Goal: Task Accomplishment & Management: Manage account settings

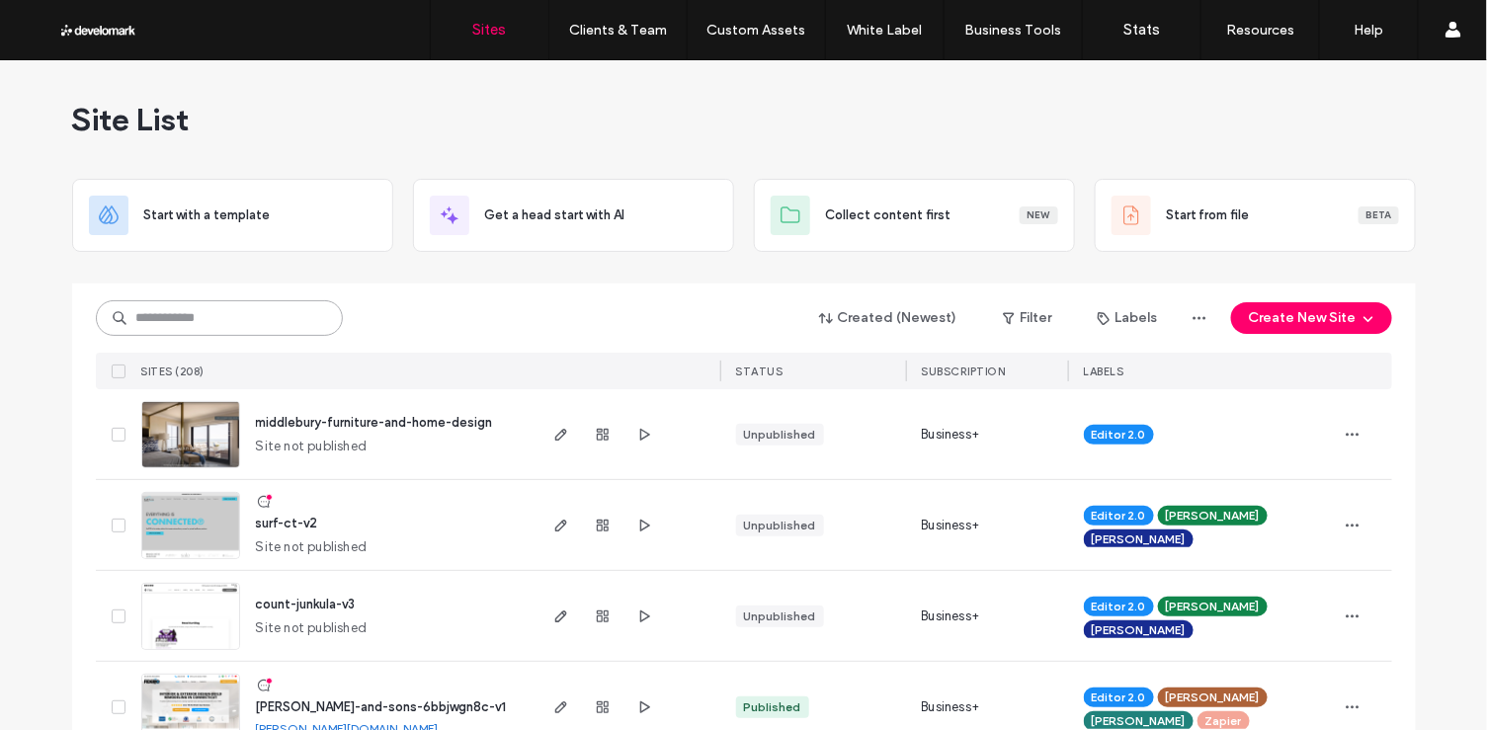
click at [264, 327] on input at bounding box center [219, 318] width 247 height 36
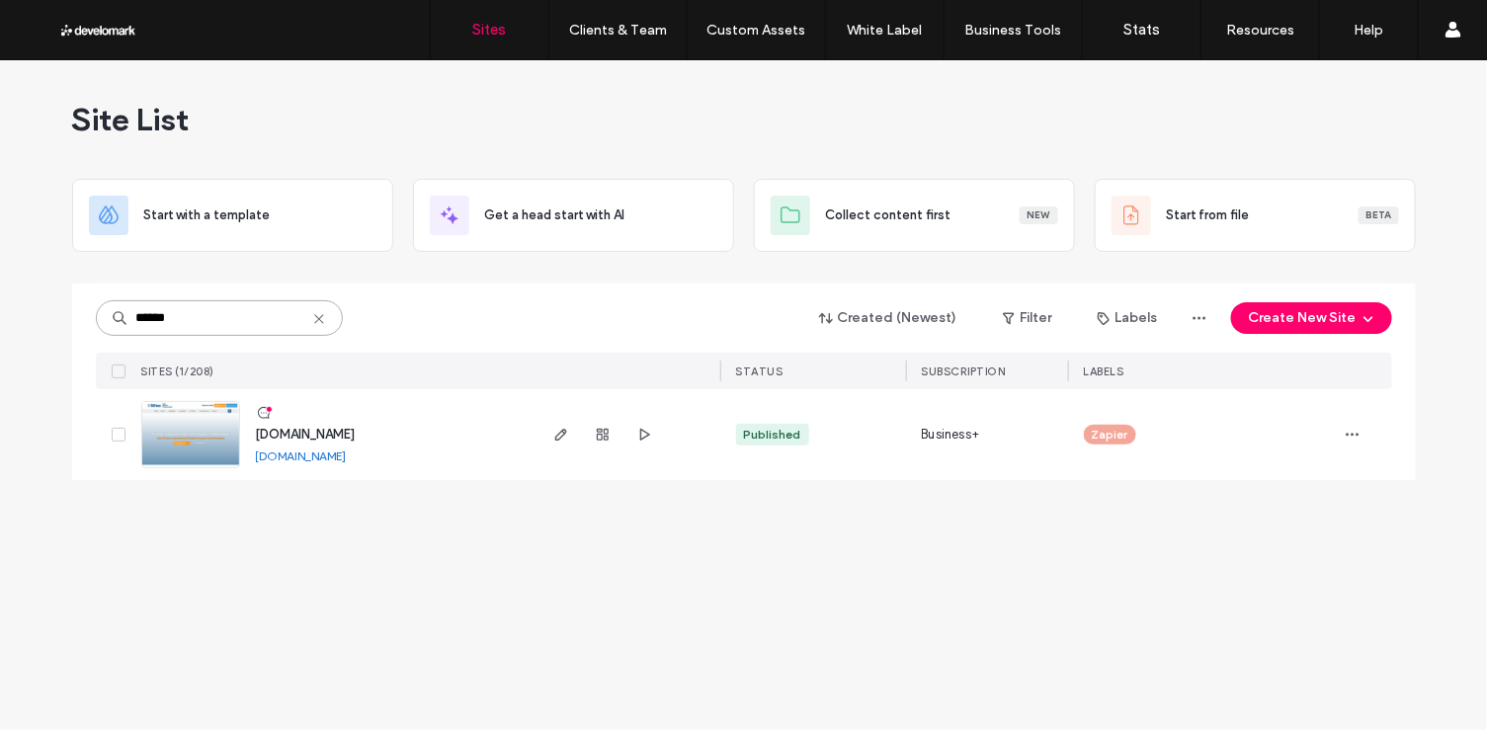
type input "******"
click at [316, 428] on span "www.siftex.com" at bounding box center [306, 434] width 100 height 15
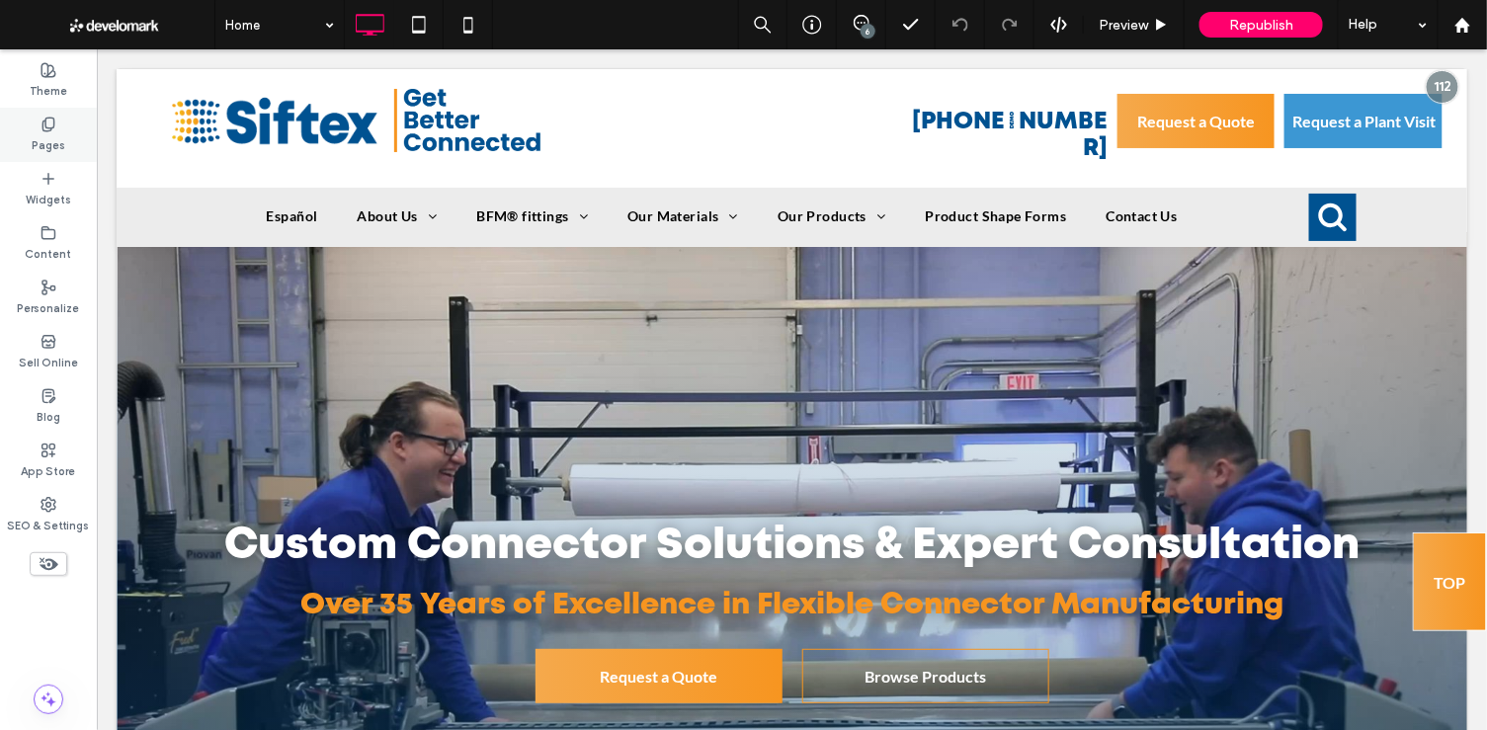
click at [43, 135] on label "Pages" at bounding box center [49, 143] width 34 height 22
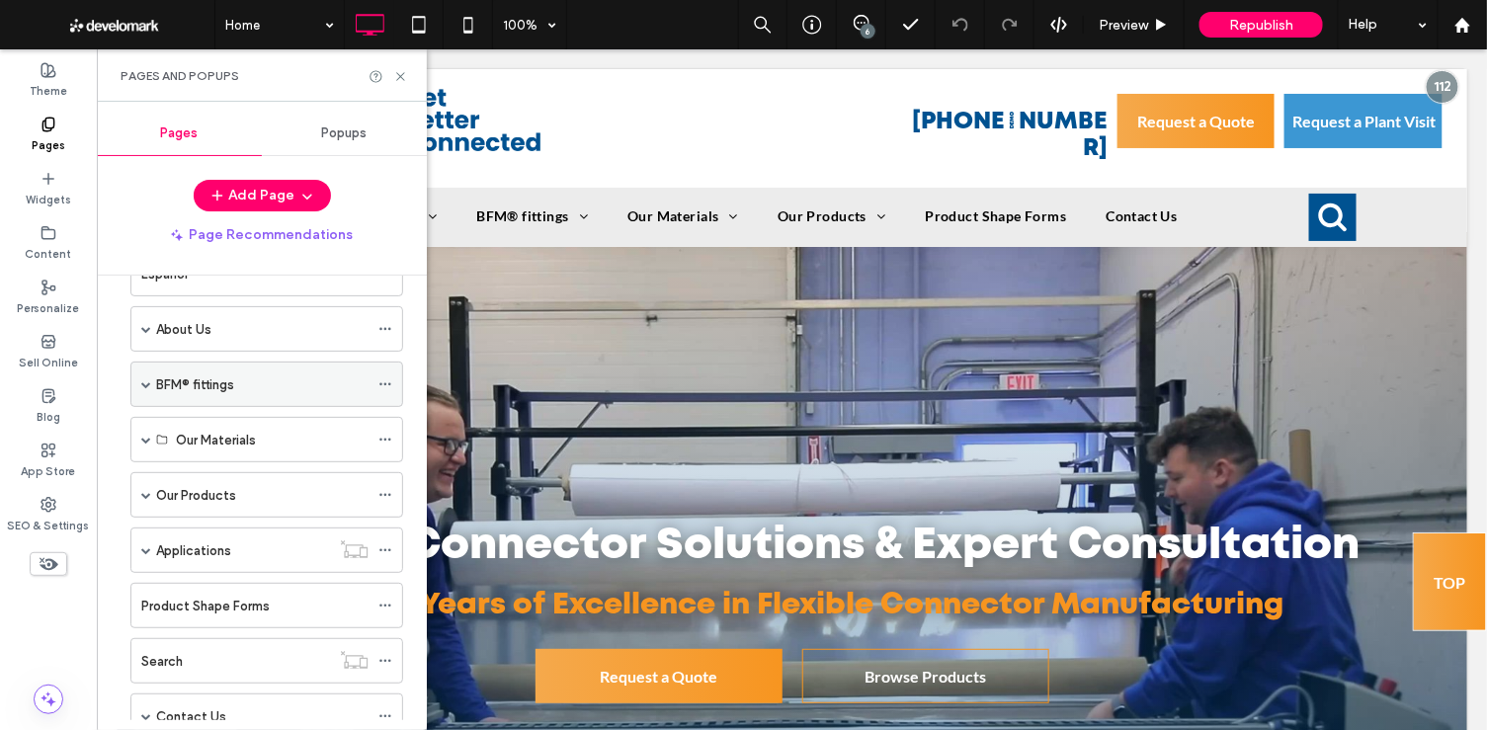
scroll to position [131, 0]
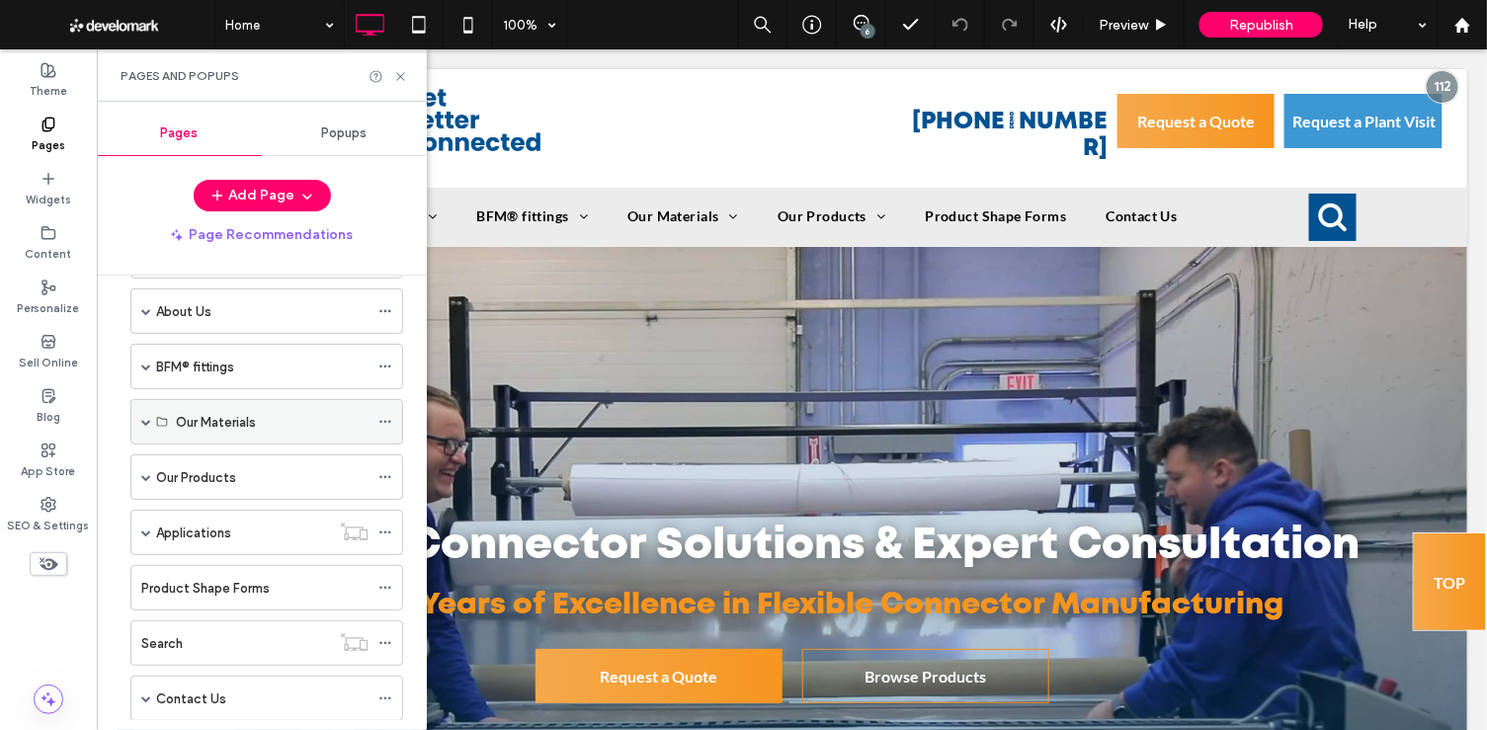
click at [144, 417] on span at bounding box center [146, 422] width 10 height 10
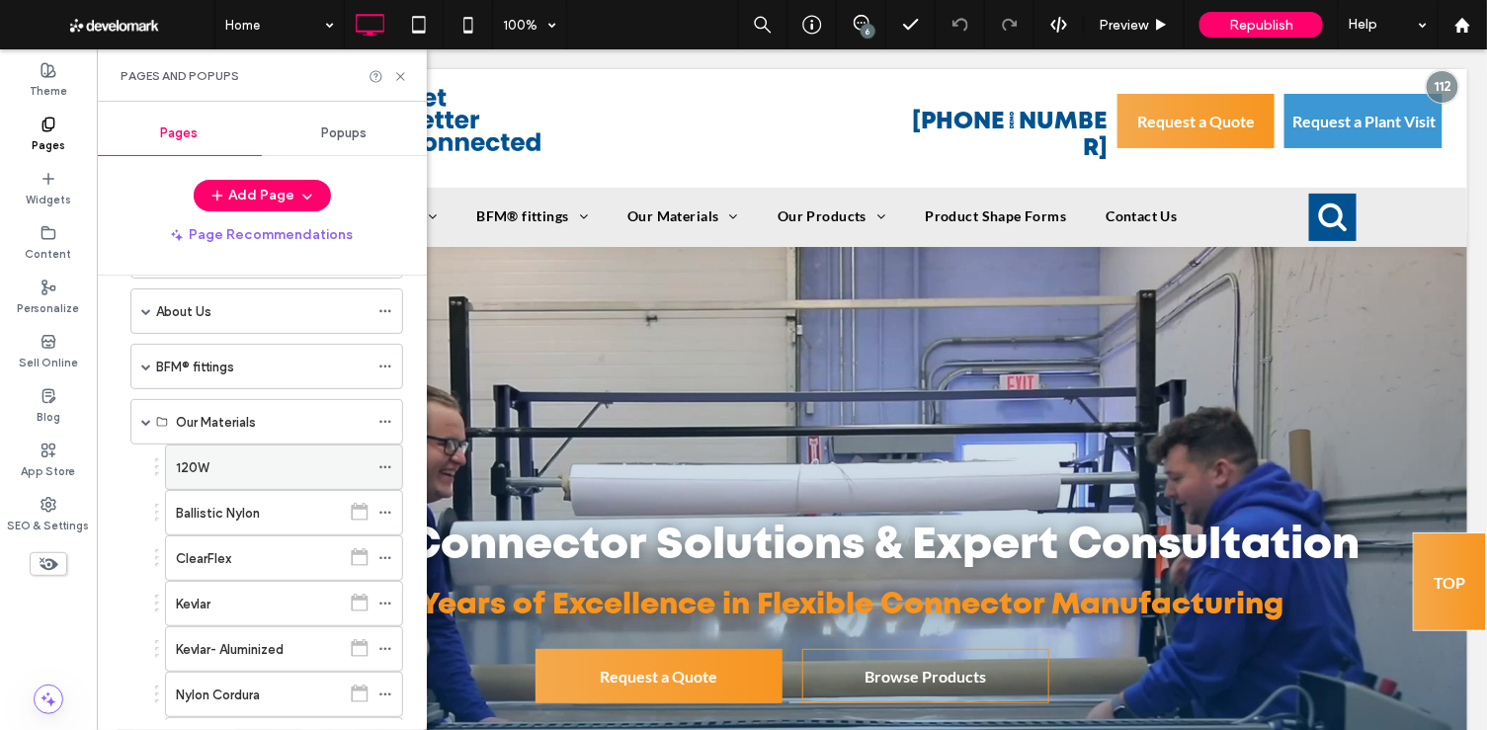
click at [191, 461] on label "120W" at bounding box center [192, 468] width 33 height 35
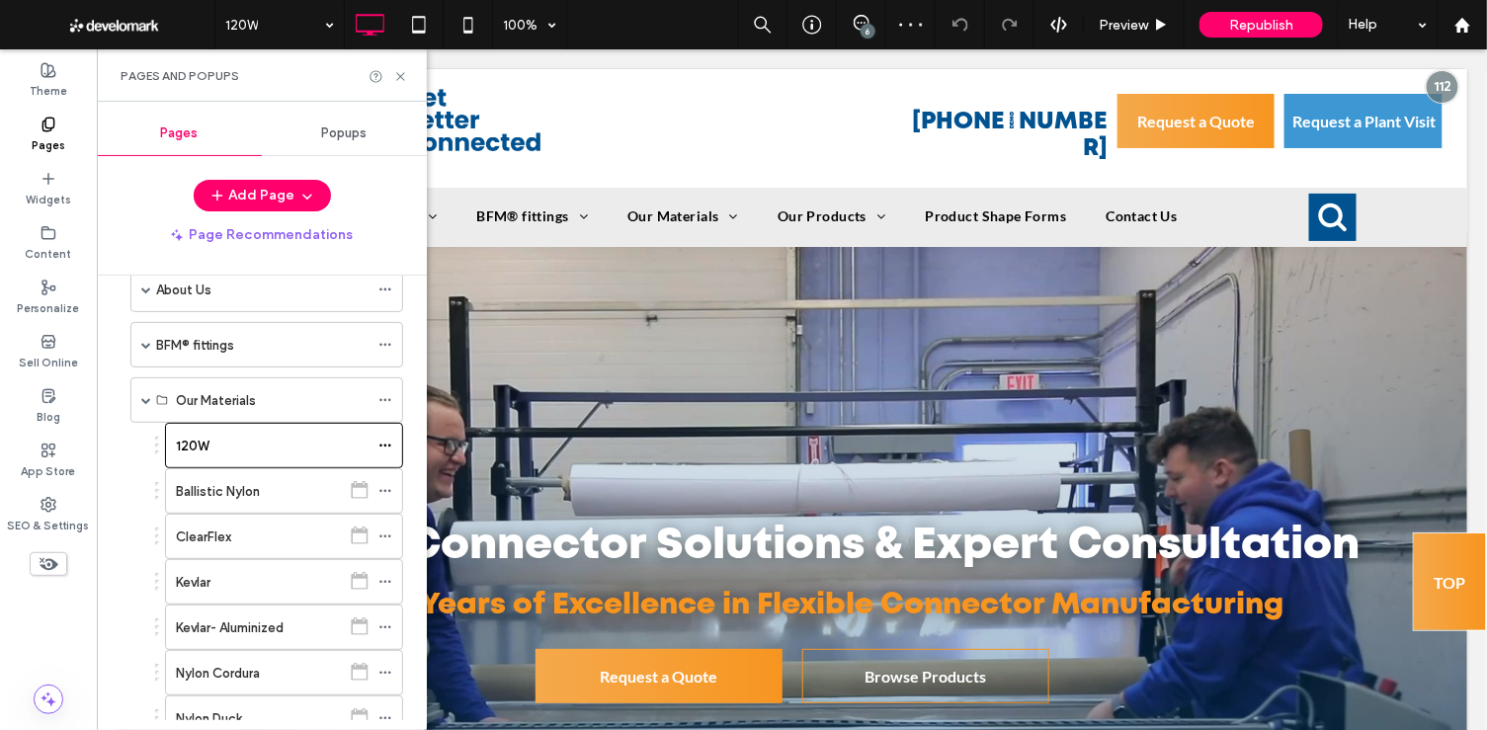
scroll to position [151, 0]
click at [399, 70] on icon at bounding box center [400, 76] width 15 height 15
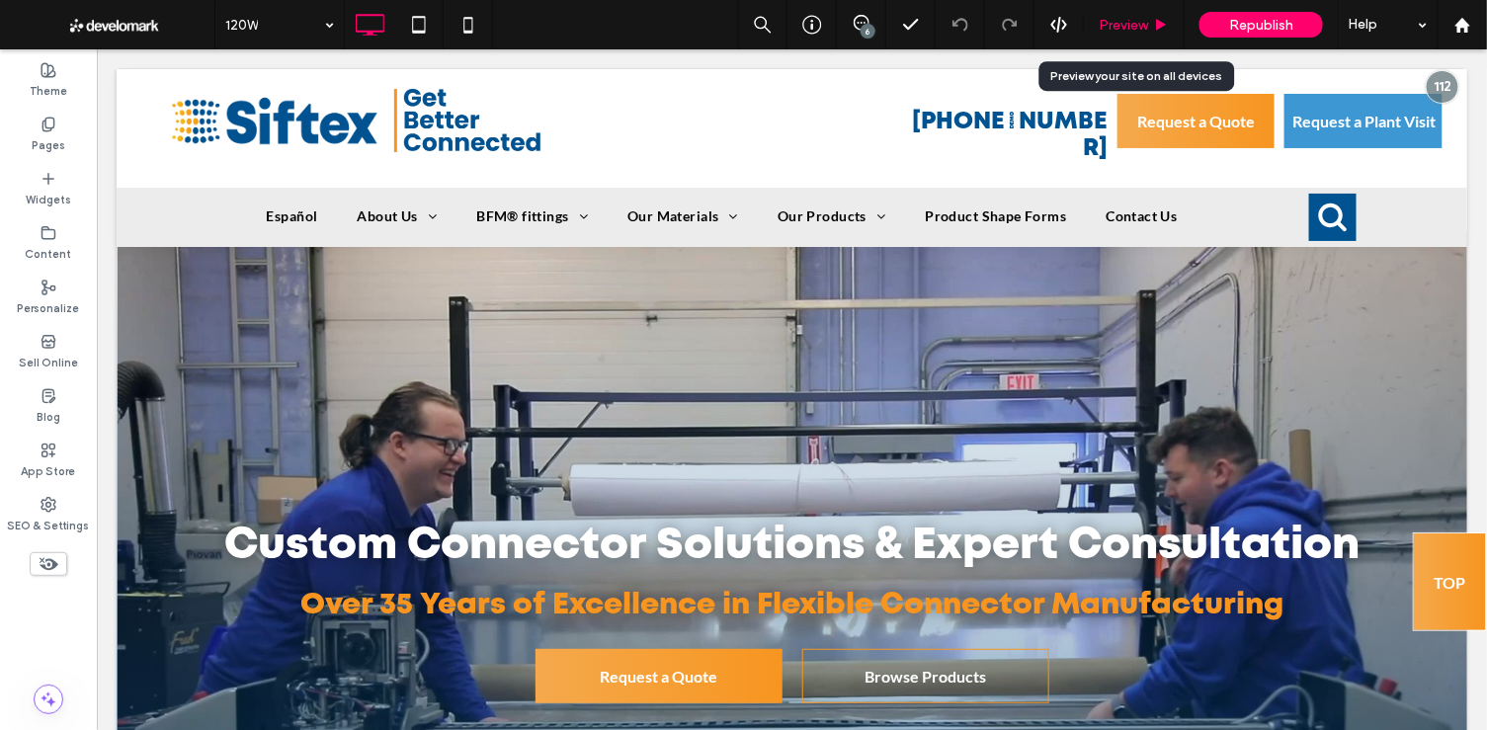
click at [1131, 14] on div "Preview" at bounding box center [1134, 24] width 101 height 49
click at [1152, 19] on div "Preview" at bounding box center [1134, 25] width 100 height 17
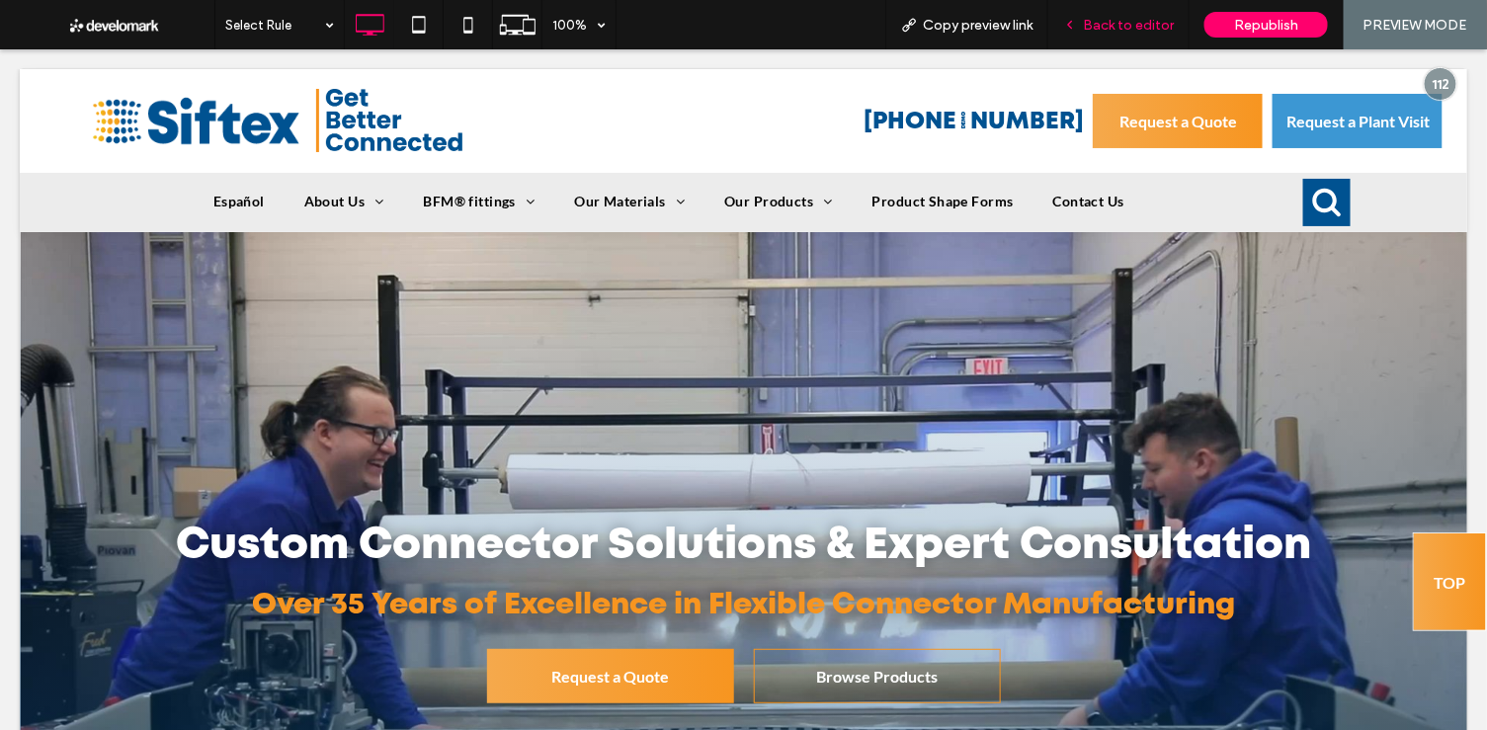
click at [1144, 26] on span "Back to editor" at bounding box center [1128, 25] width 91 height 17
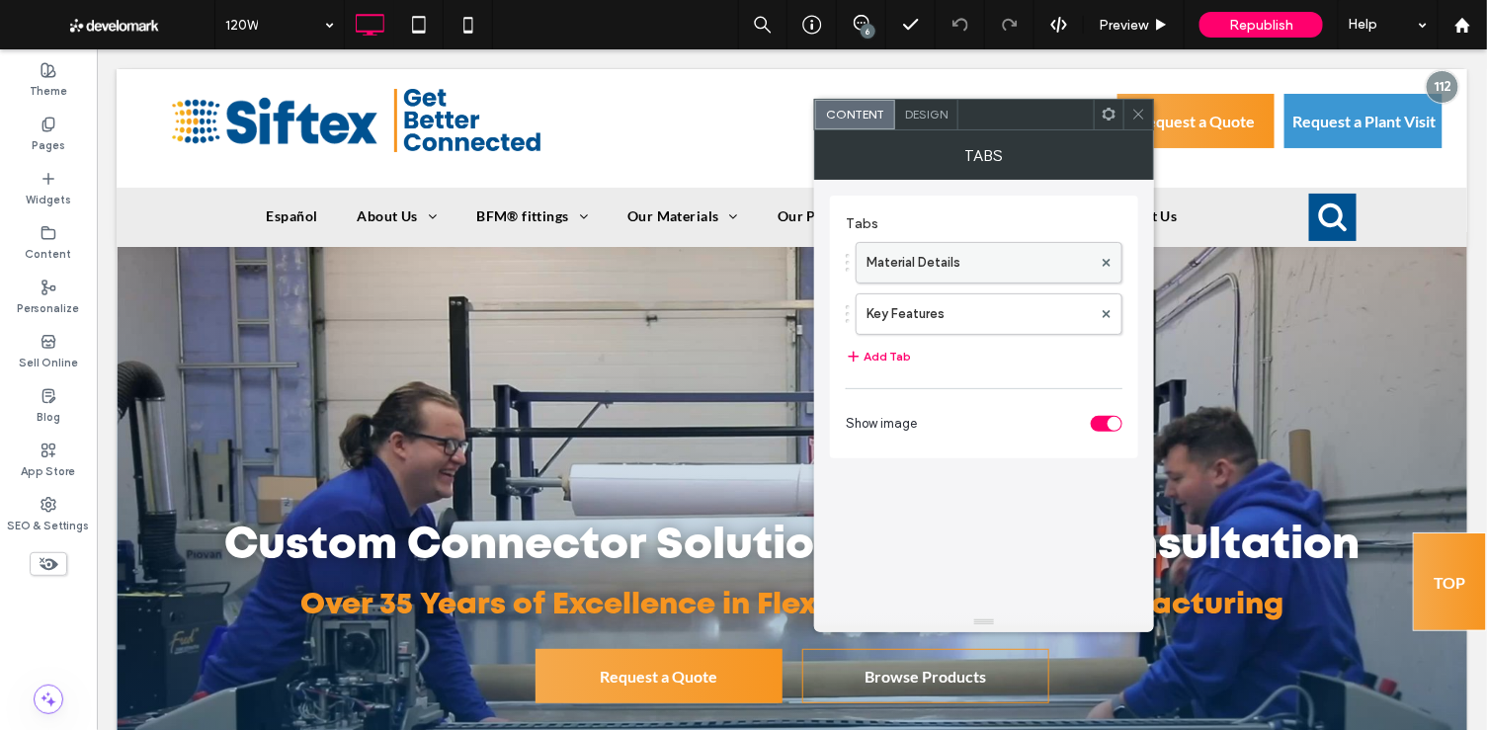
click at [972, 265] on label "Material Details" at bounding box center [979, 263] width 225 height 40
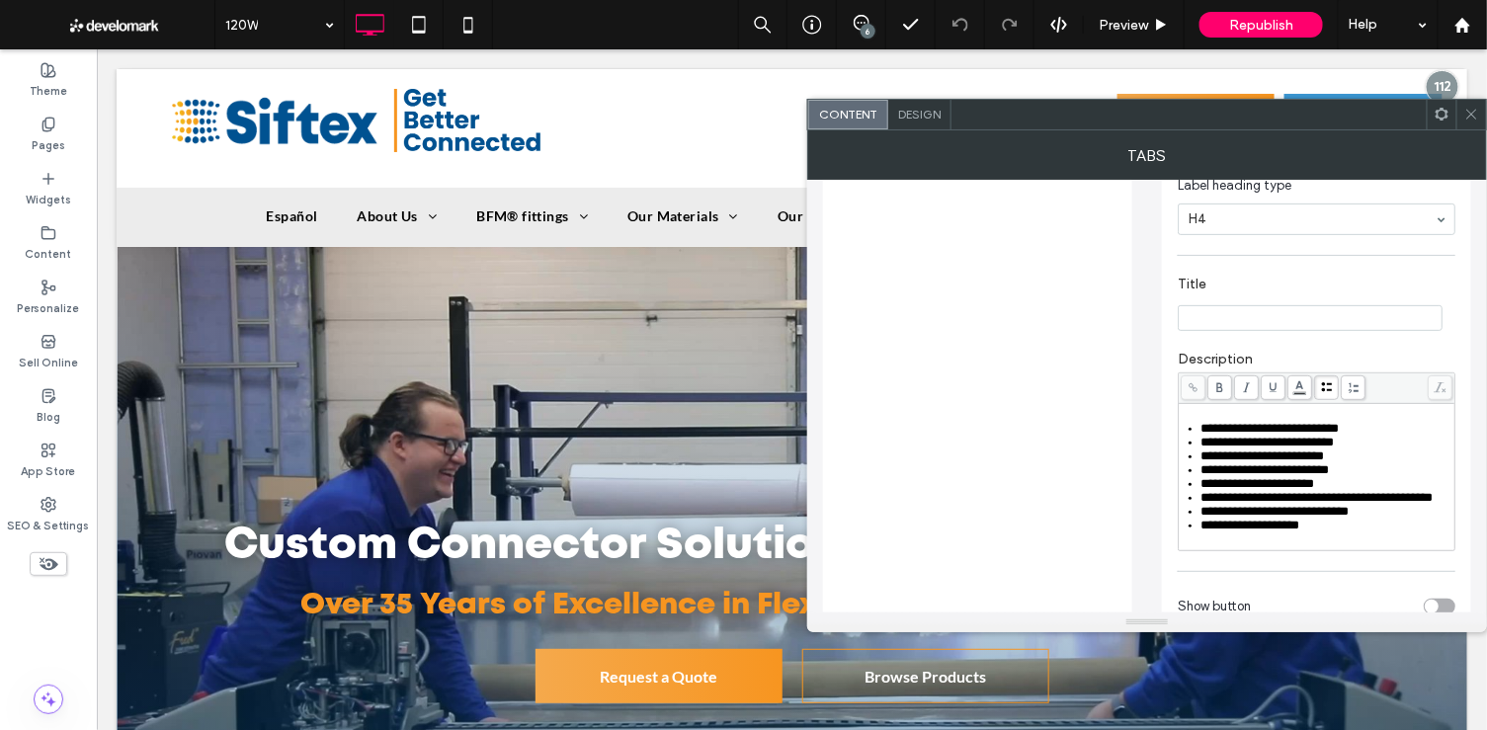
scroll to position [342, 0]
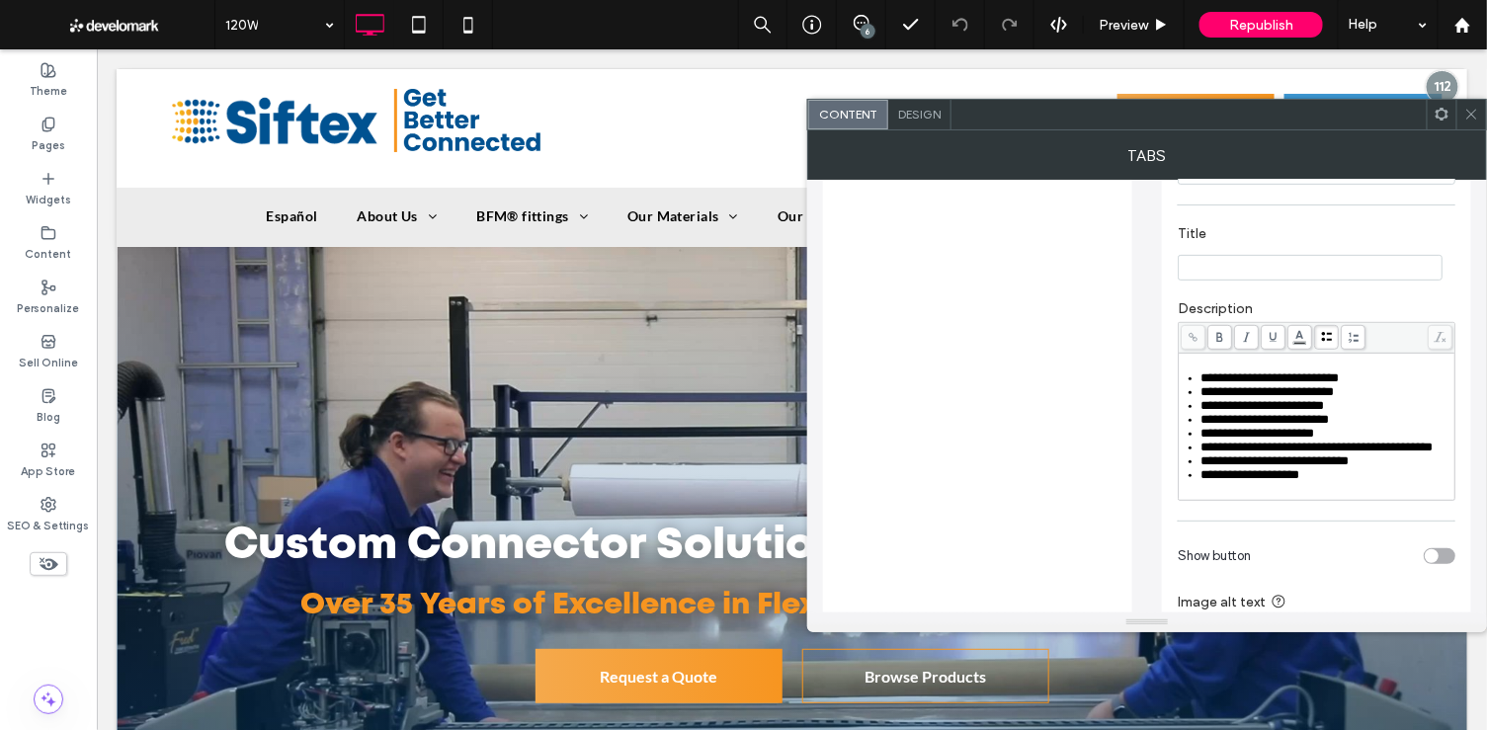
click at [1304, 437] on span "**********" at bounding box center [1259, 433] width 114 height 13
click at [1325, 405] on span "**********" at bounding box center [1264, 405] width 124 height 13
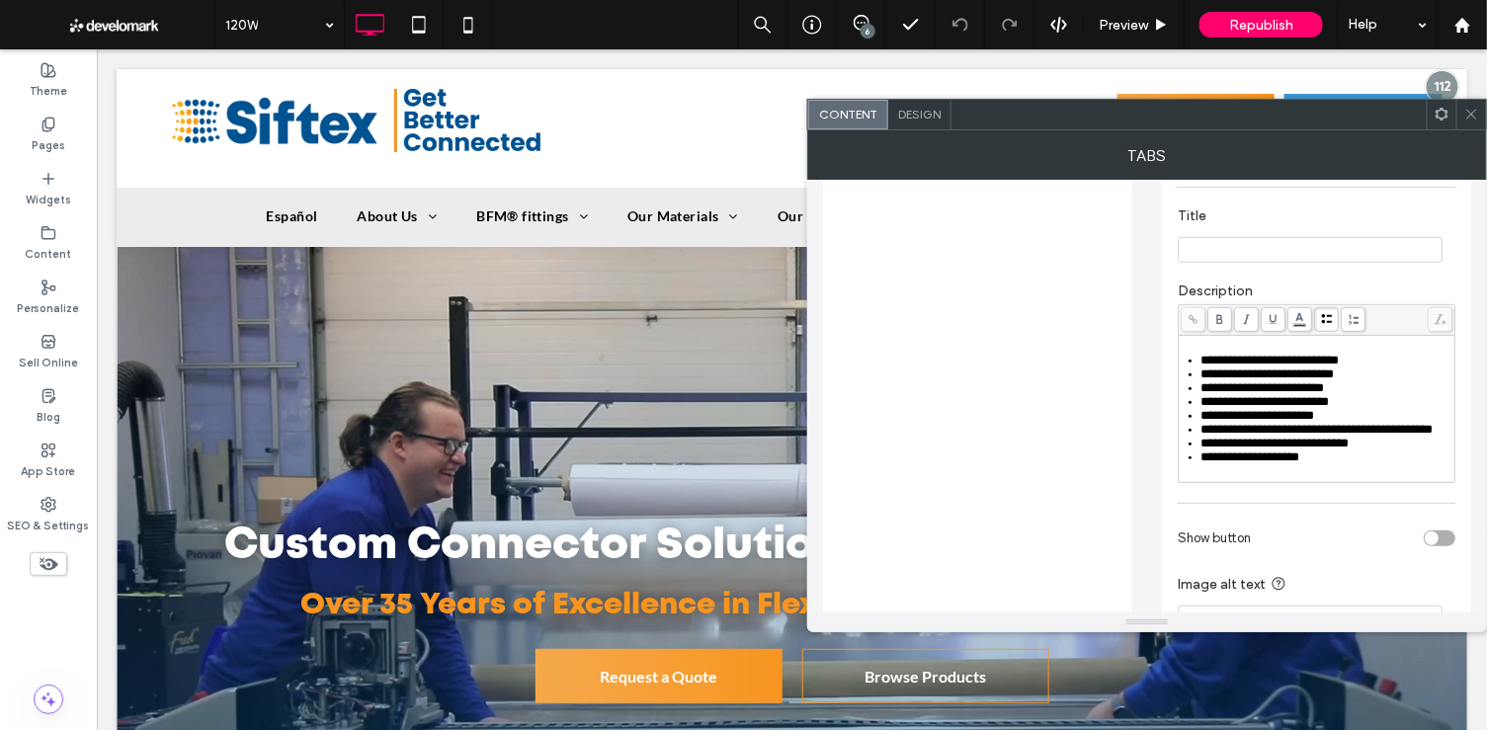
click at [1315, 403] on span "**********" at bounding box center [1266, 401] width 128 height 13
drag, startPoint x: 1201, startPoint y: 415, endPoint x: 1330, endPoint y: 410, distance: 129.5
click at [1315, 411] on span "**********" at bounding box center [1259, 415] width 114 height 13
drag, startPoint x: 1244, startPoint y: 443, endPoint x: 1192, endPoint y: 435, distance: 53.0
click at [1202, 435] on li "**********" at bounding box center [1328, 430] width 252 height 14
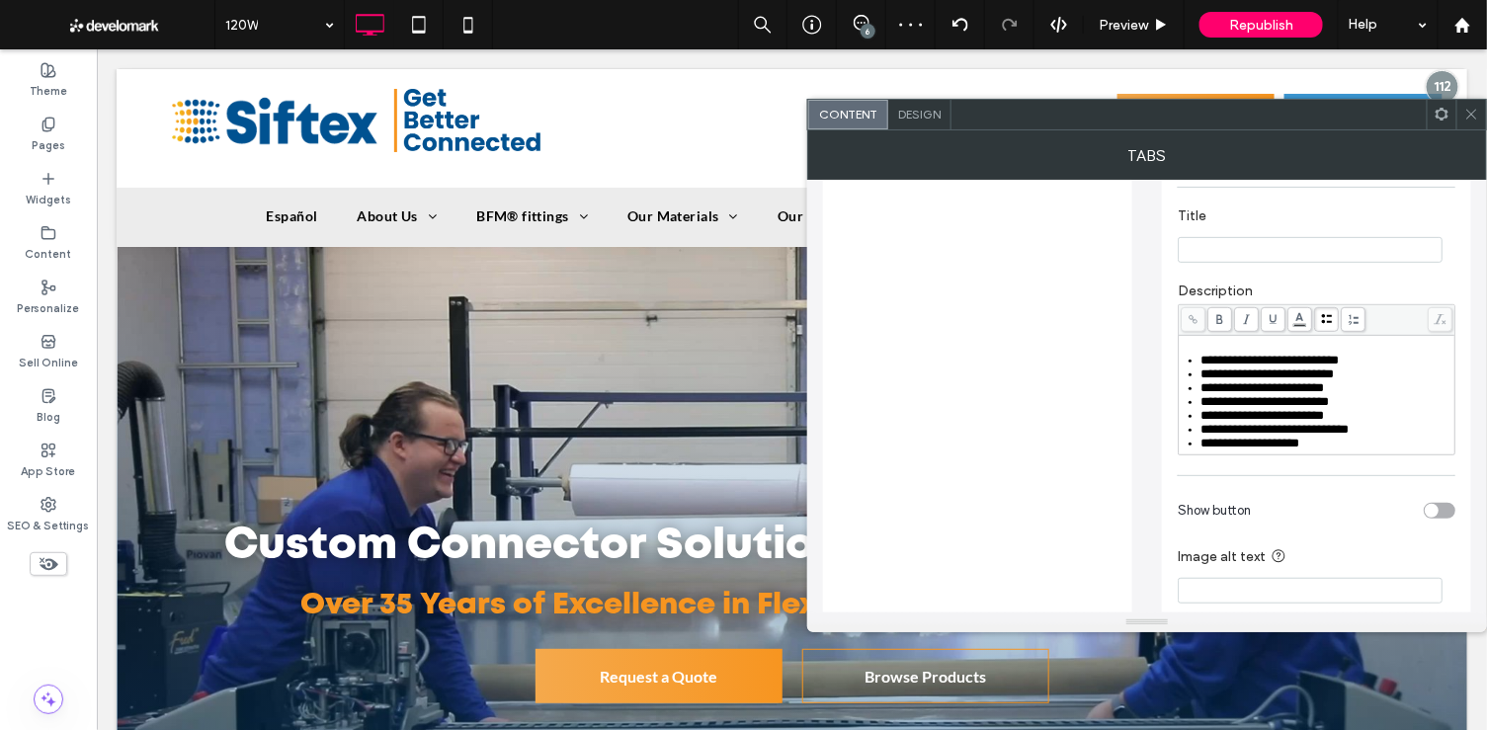
click at [1473, 115] on icon at bounding box center [1472, 114] width 15 height 15
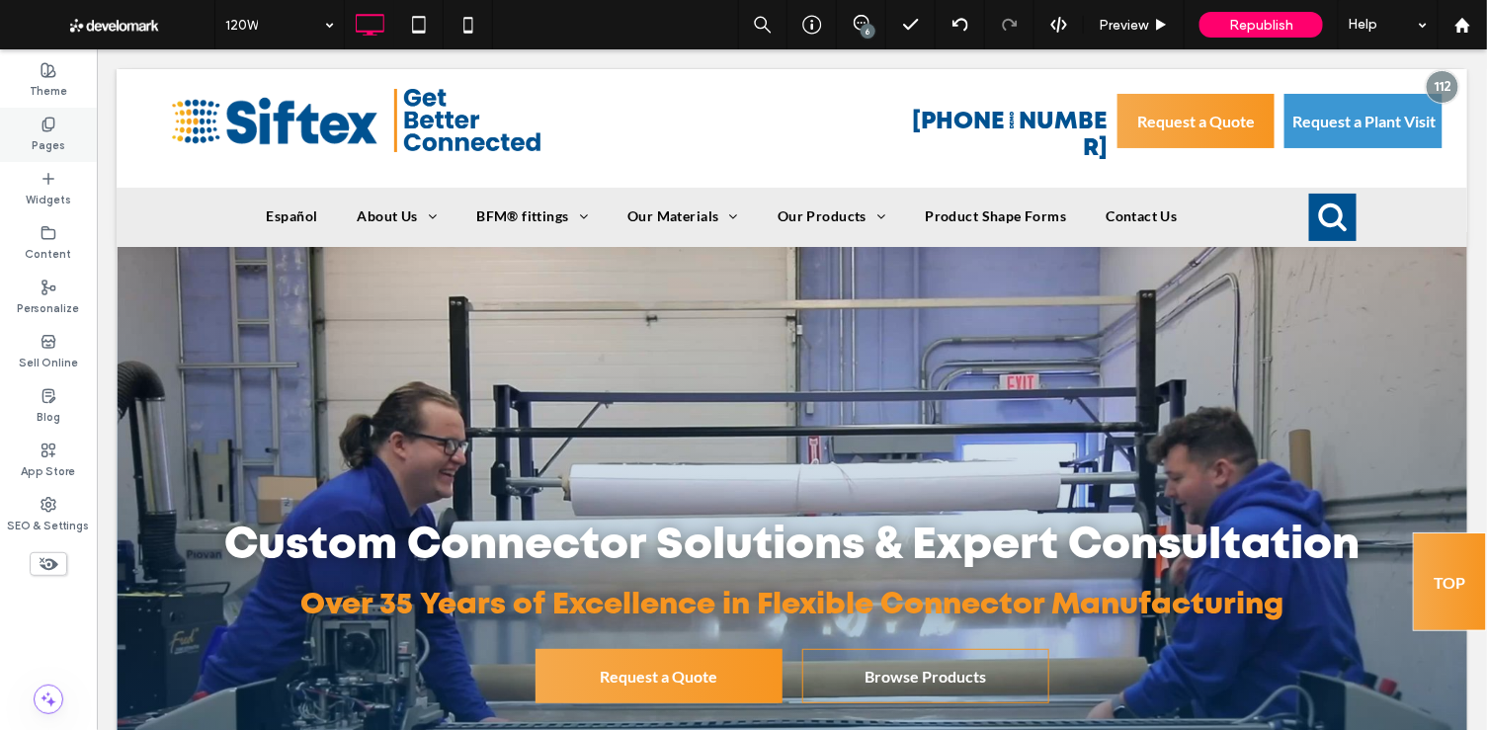
click at [67, 149] on div "Pages" at bounding box center [48, 135] width 97 height 54
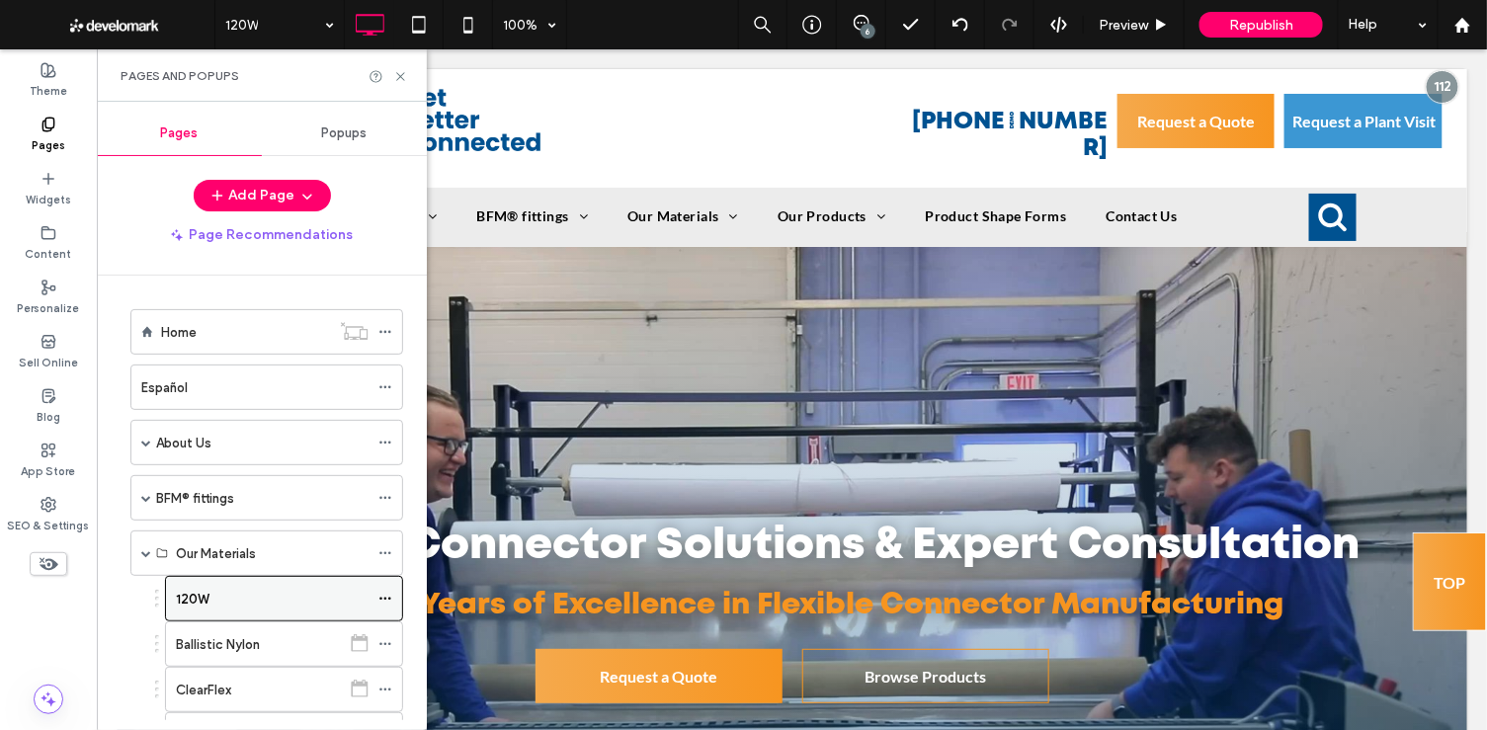
click at [390, 592] on icon at bounding box center [385, 599] width 14 height 14
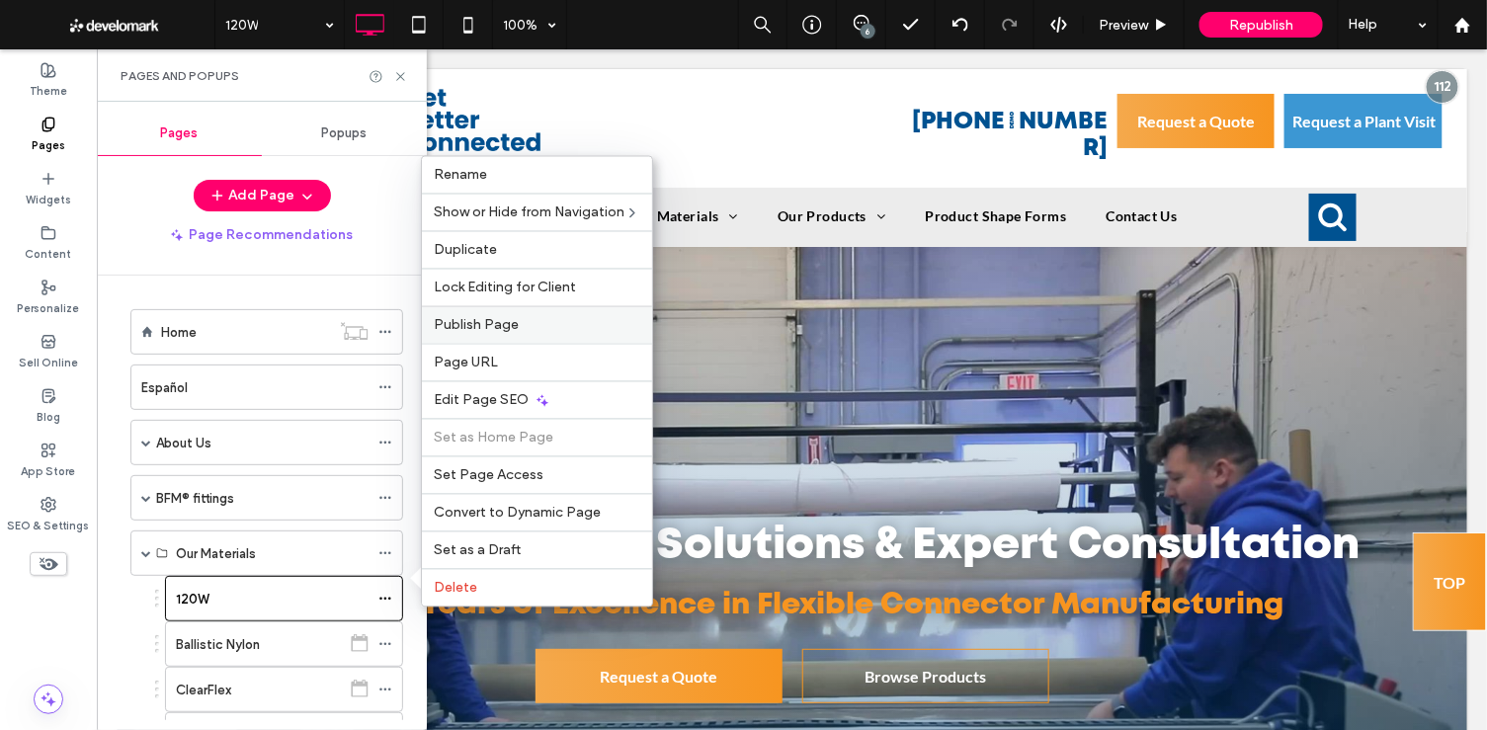
click at [562, 323] on label "Publish Page" at bounding box center [537, 325] width 207 height 17
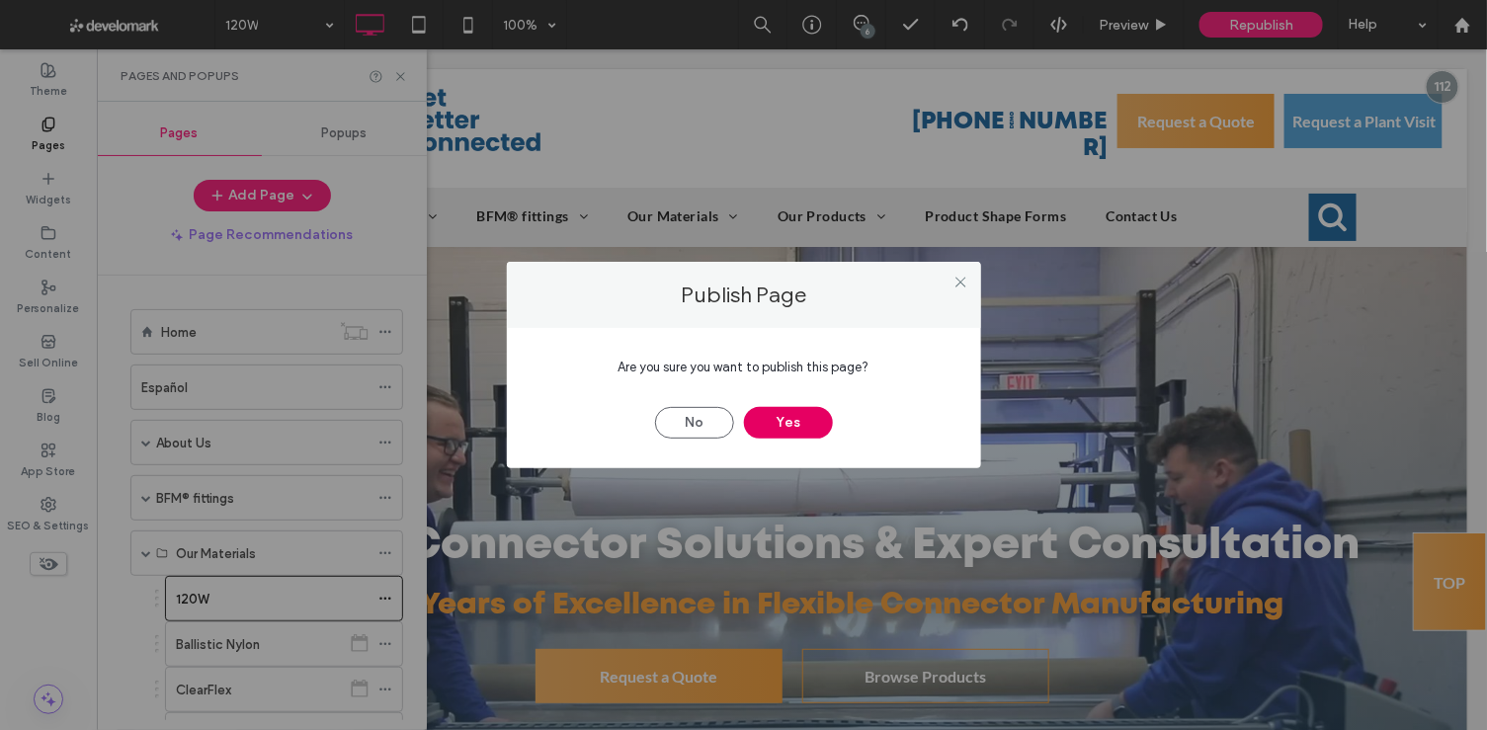
click at [803, 435] on button "Yes" at bounding box center [788, 423] width 89 height 32
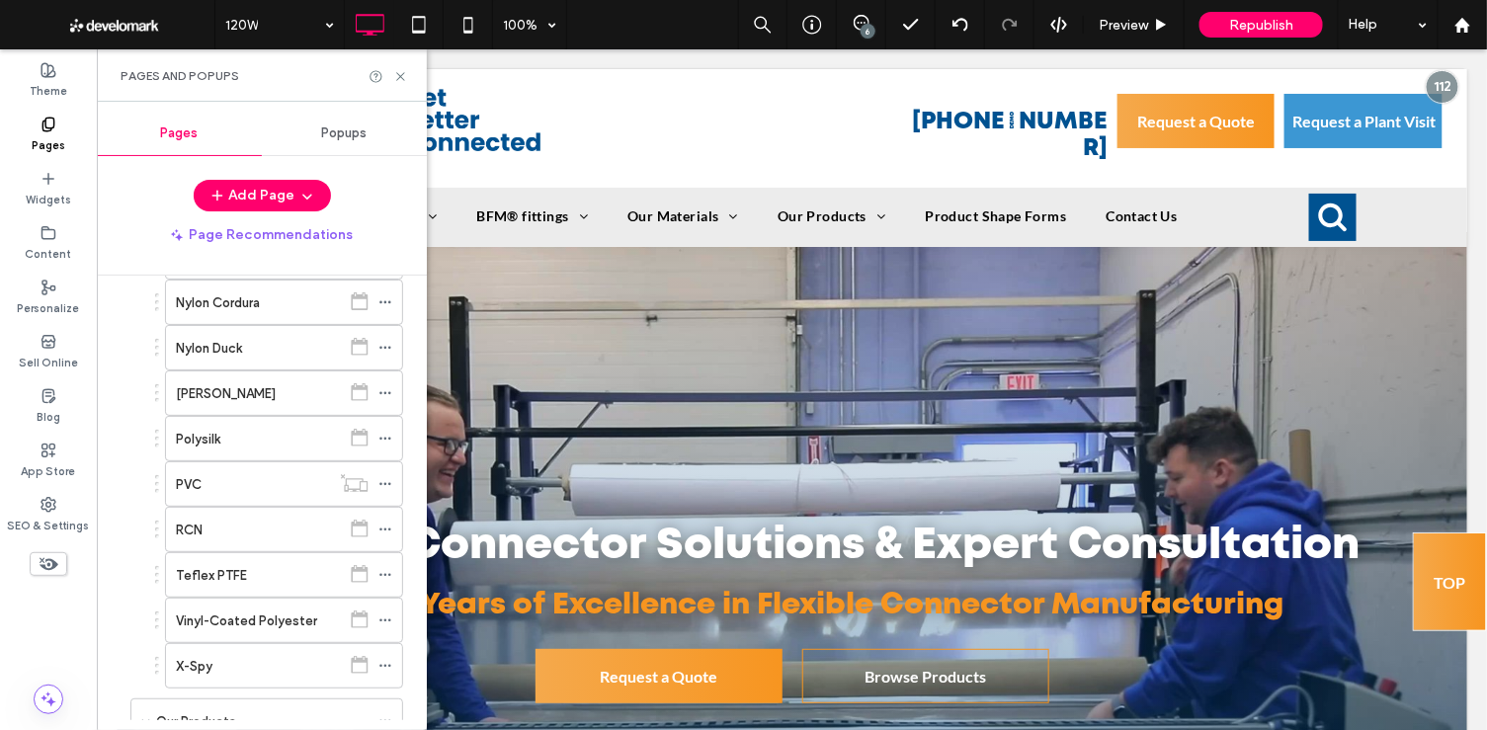
scroll to position [566, 0]
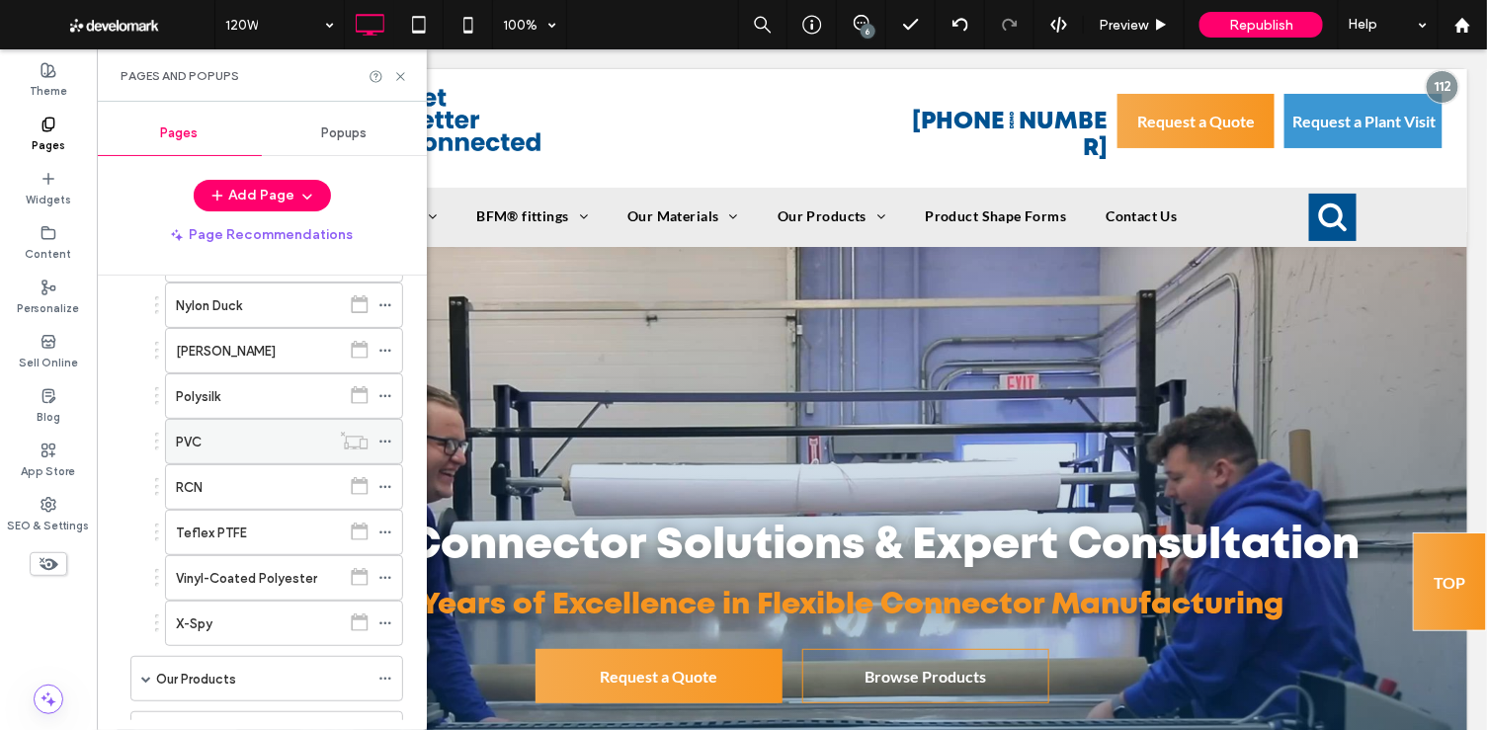
click at [291, 432] on div "PVC" at bounding box center [253, 442] width 154 height 21
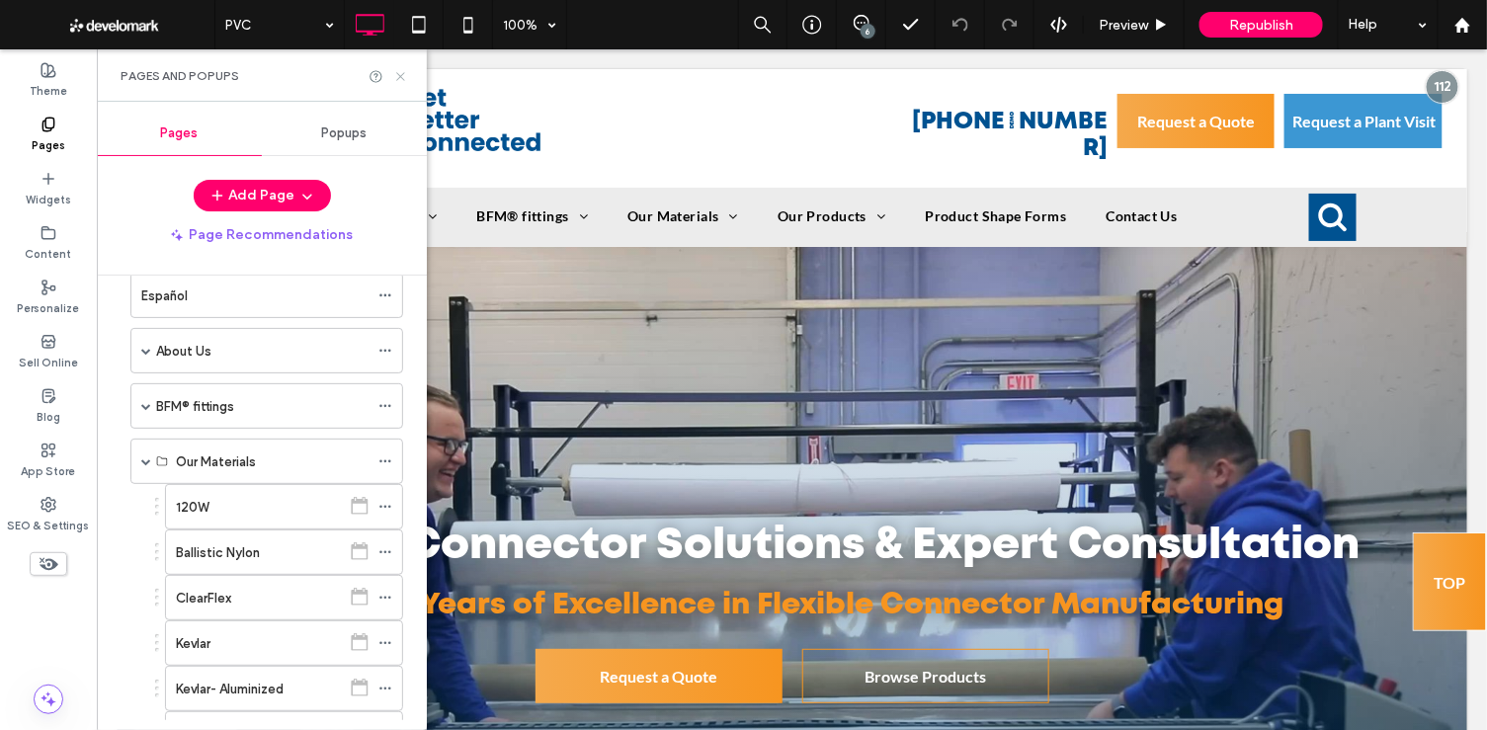
click at [401, 74] on use at bounding box center [400, 76] width 8 height 8
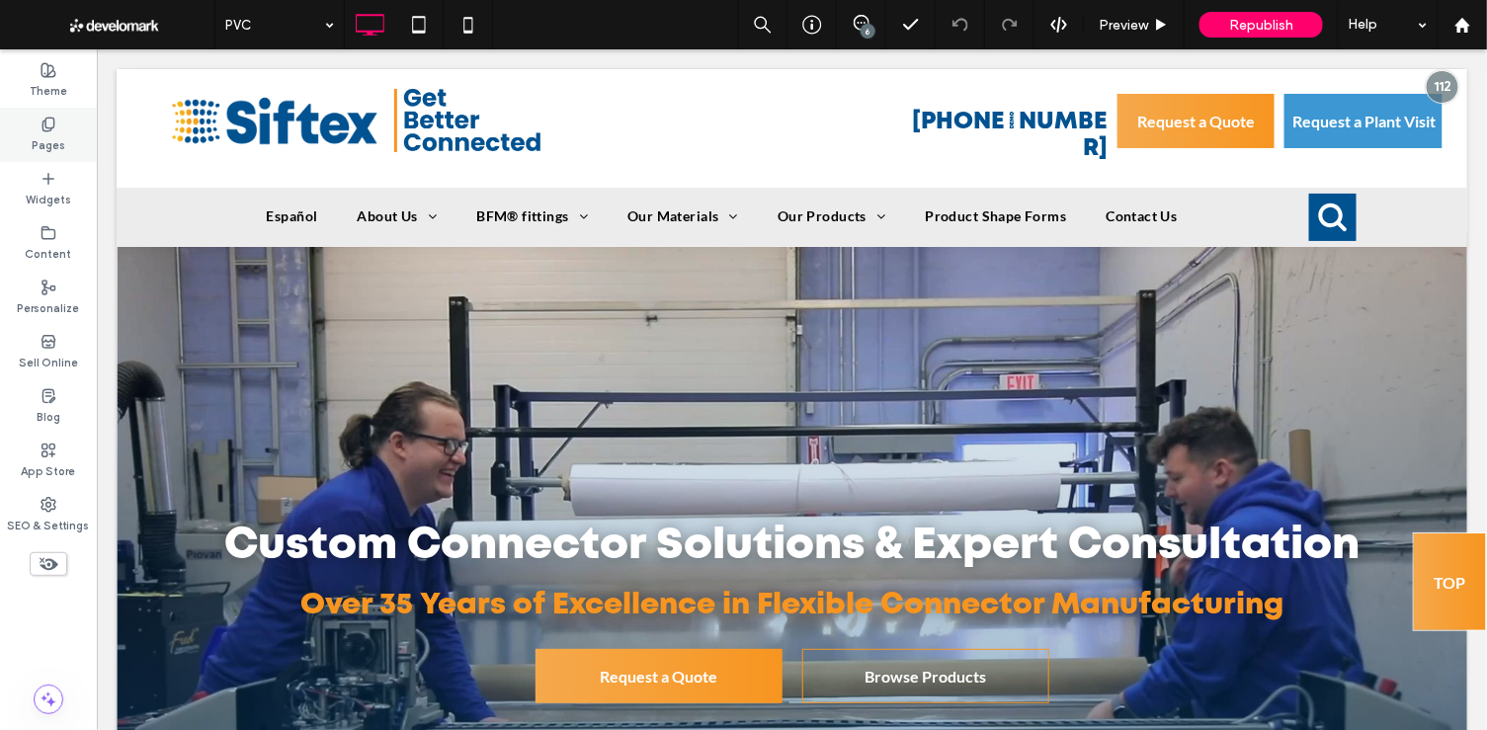
click at [44, 145] on label "Pages" at bounding box center [49, 143] width 34 height 22
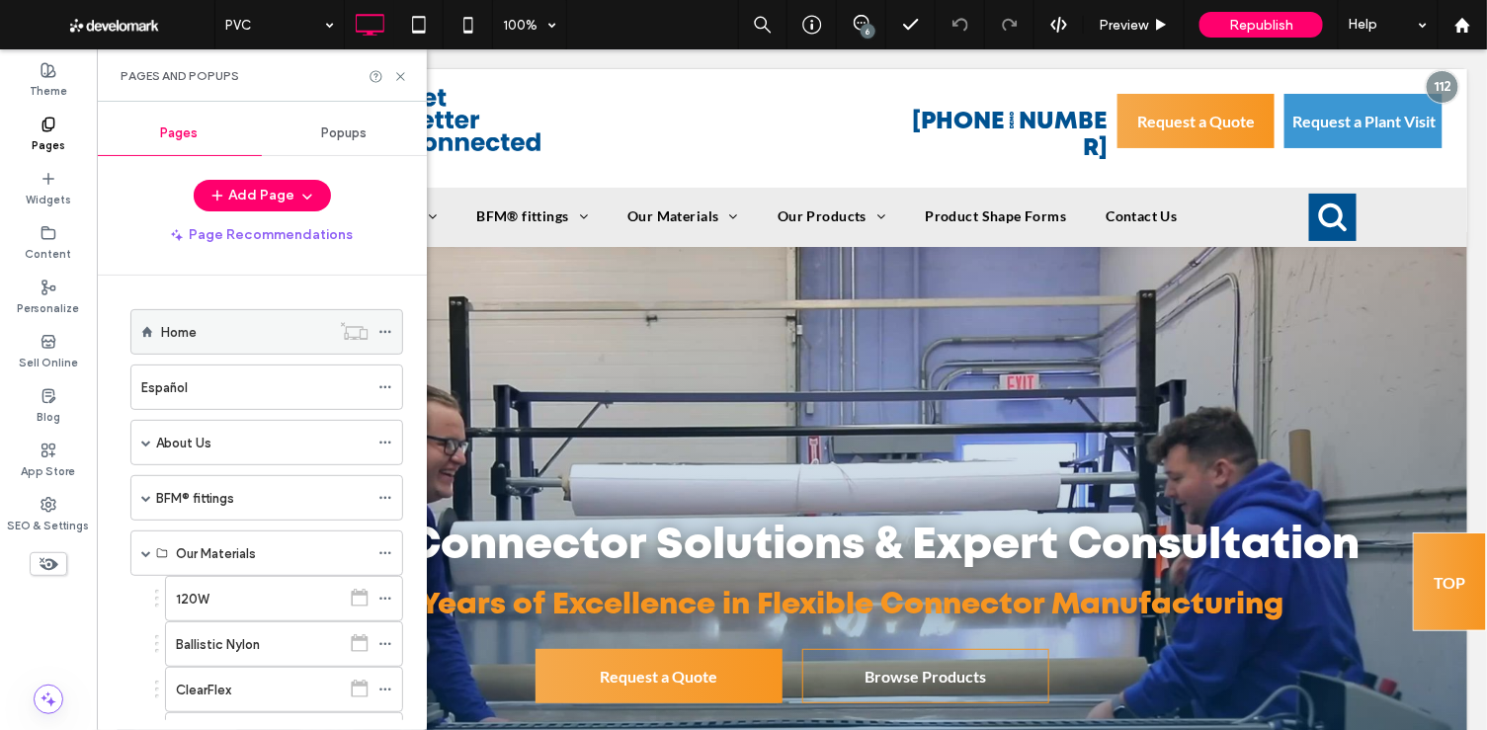
click at [214, 345] on div "Home" at bounding box center [245, 331] width 169 height 43
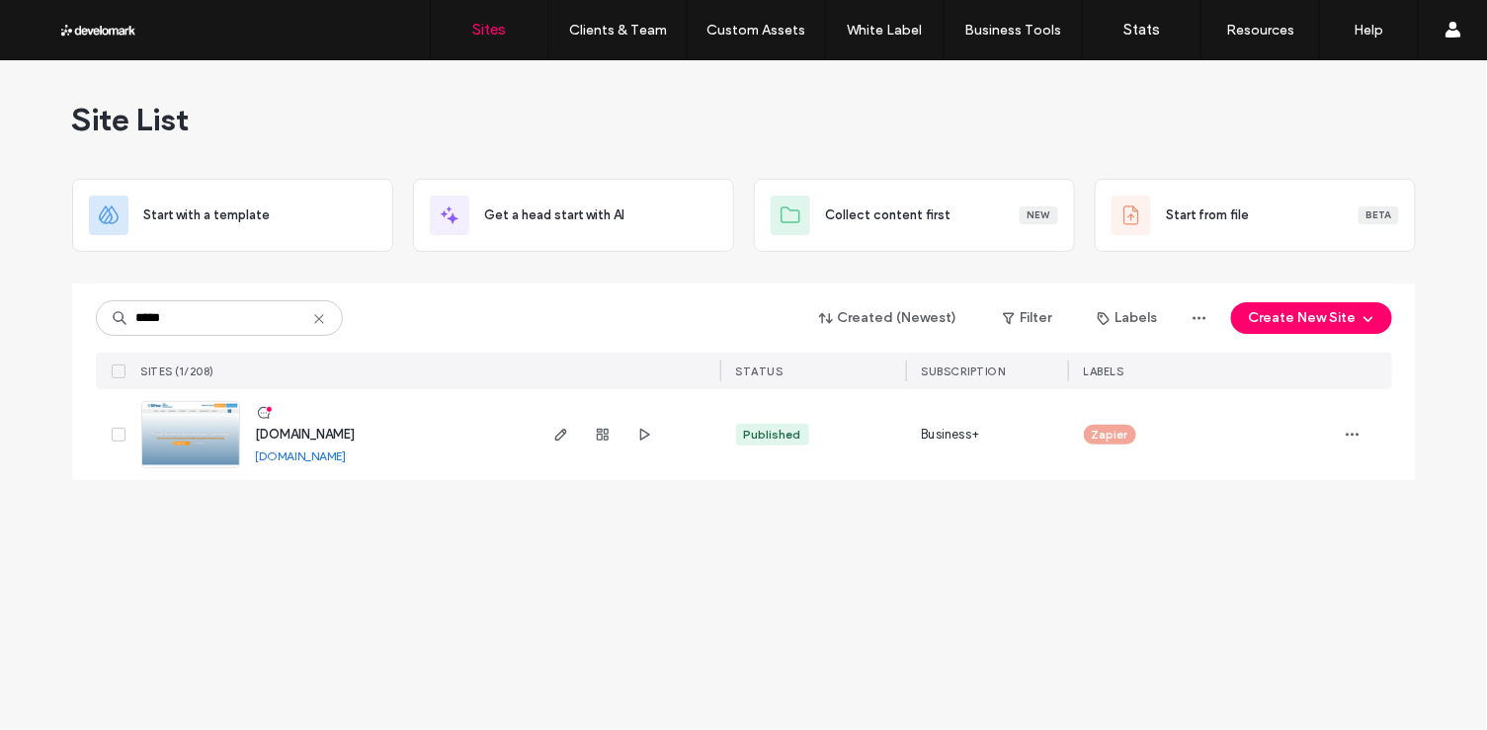
type input "*****"
click at [305, 429] on span "www.siftex.com" at bounding box center [306, 434] width 100 height 15
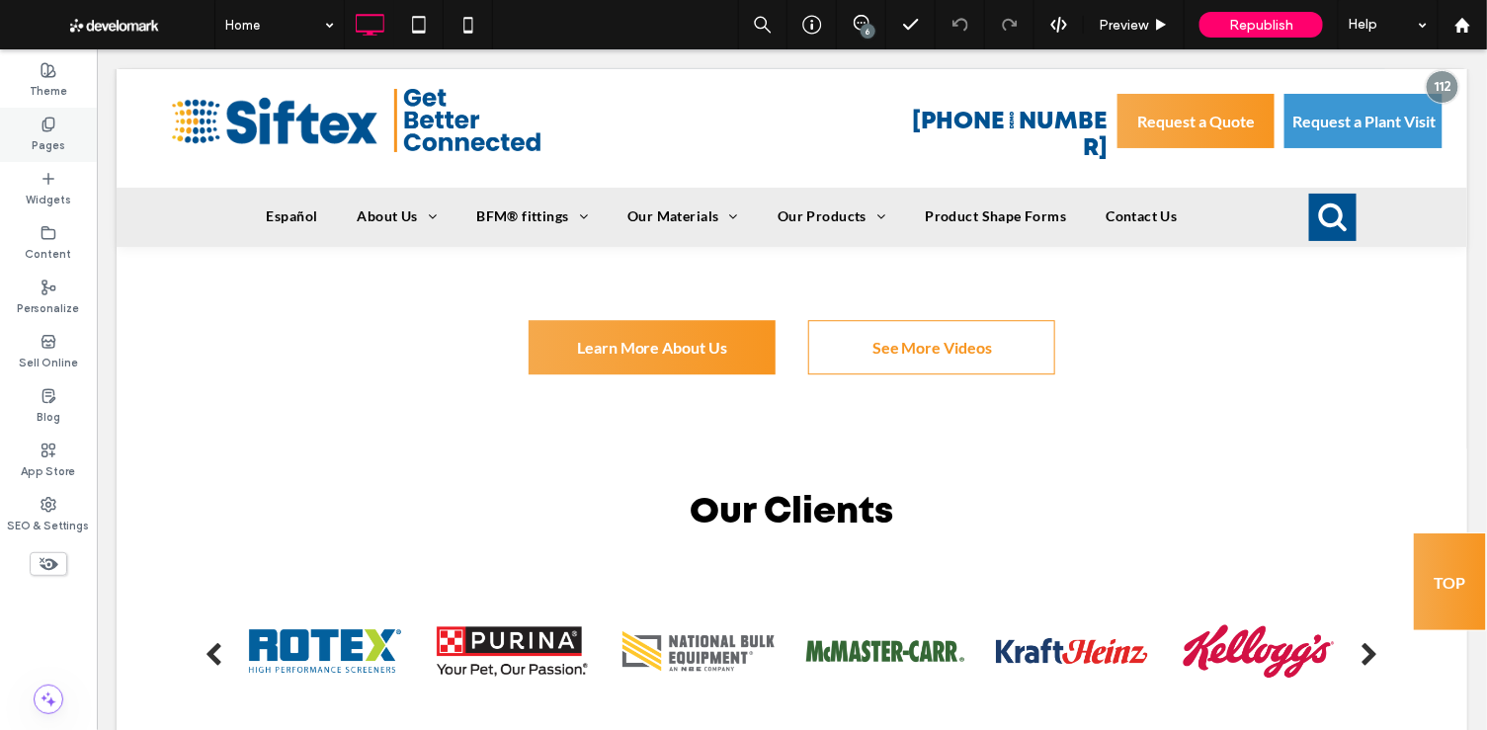
click at [42, 131] on icon at bounding box center [49, 125] width 16 height 16
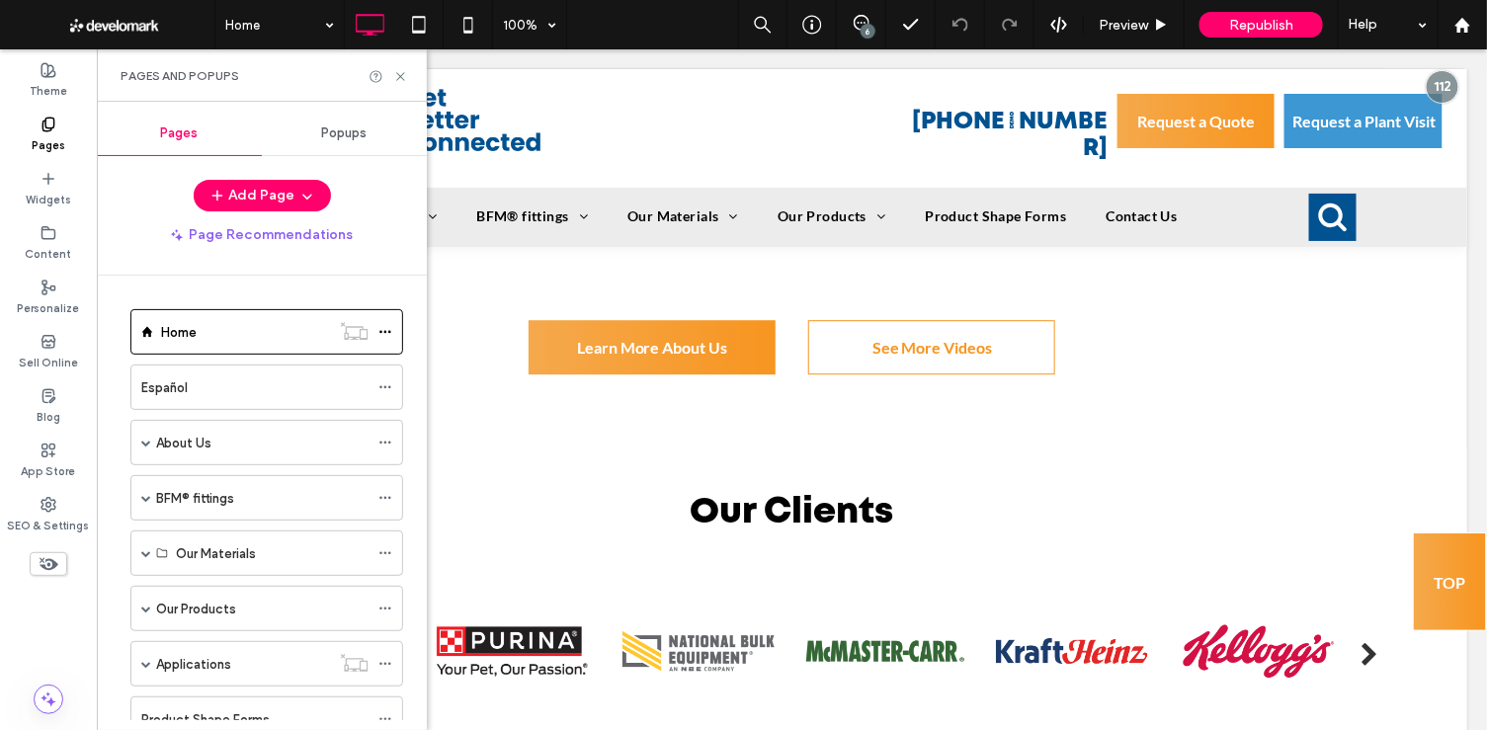
click at [51, 128] on use at bounding box center [47, 124] width 11 height 13
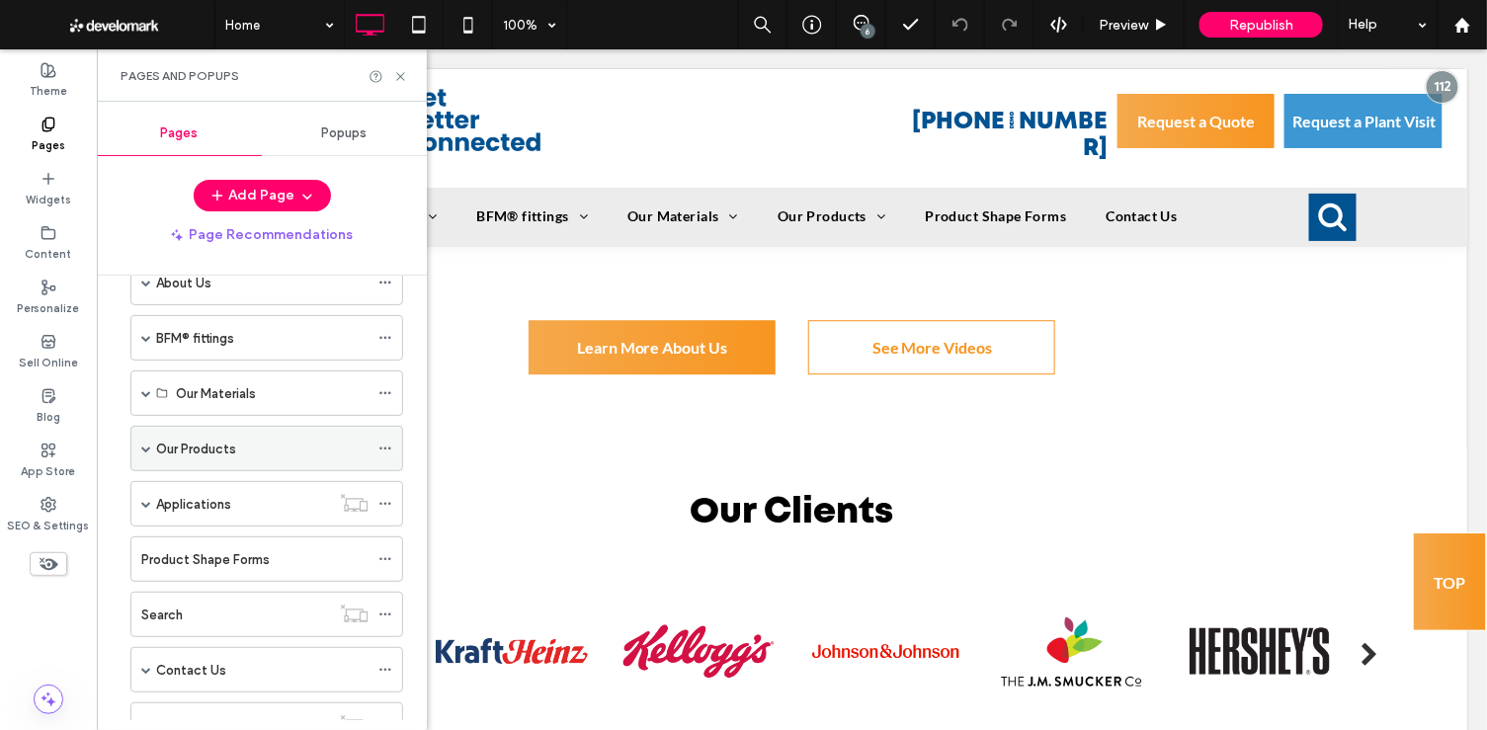
scroll to position [149, 0]
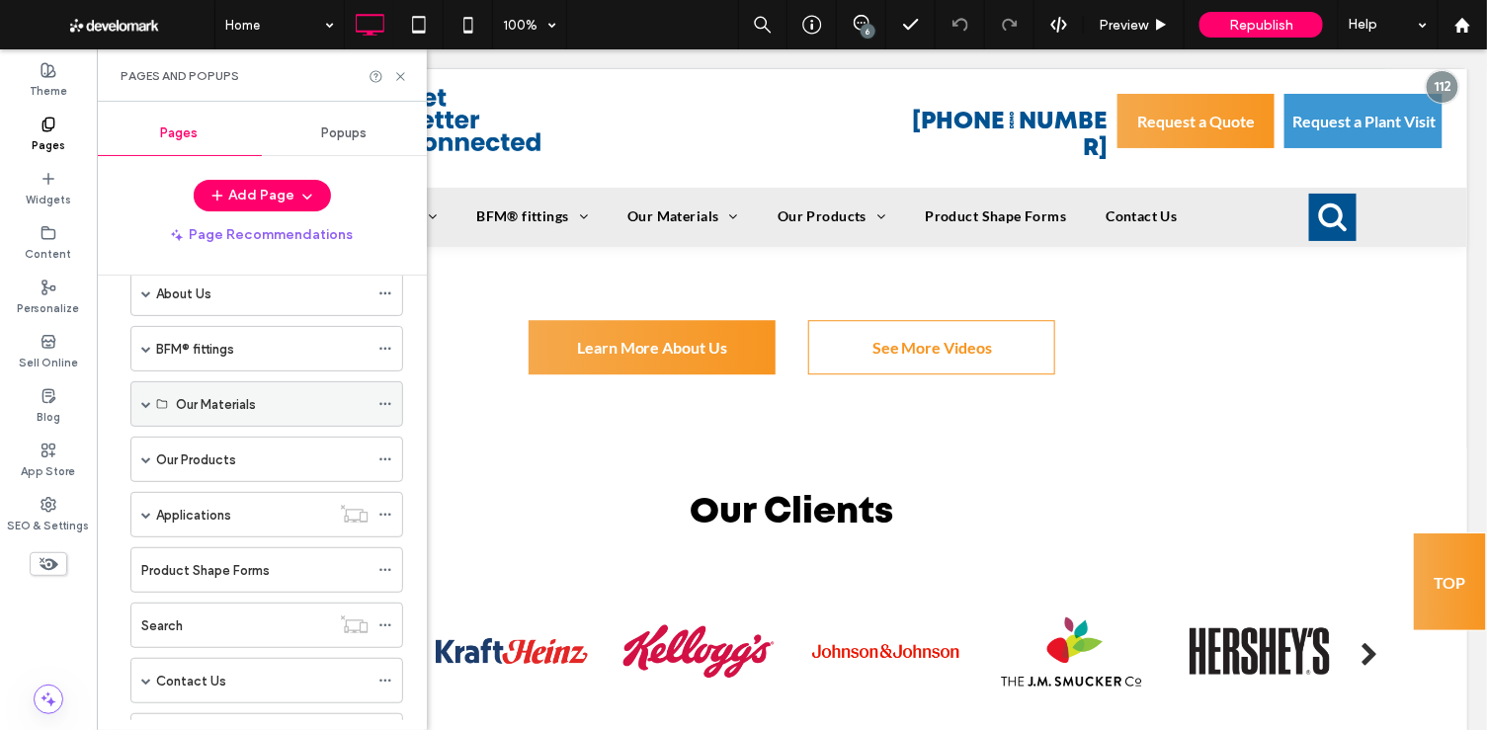
click at [146, 399] on span at bounding box center [146, 404] width 10 height 10
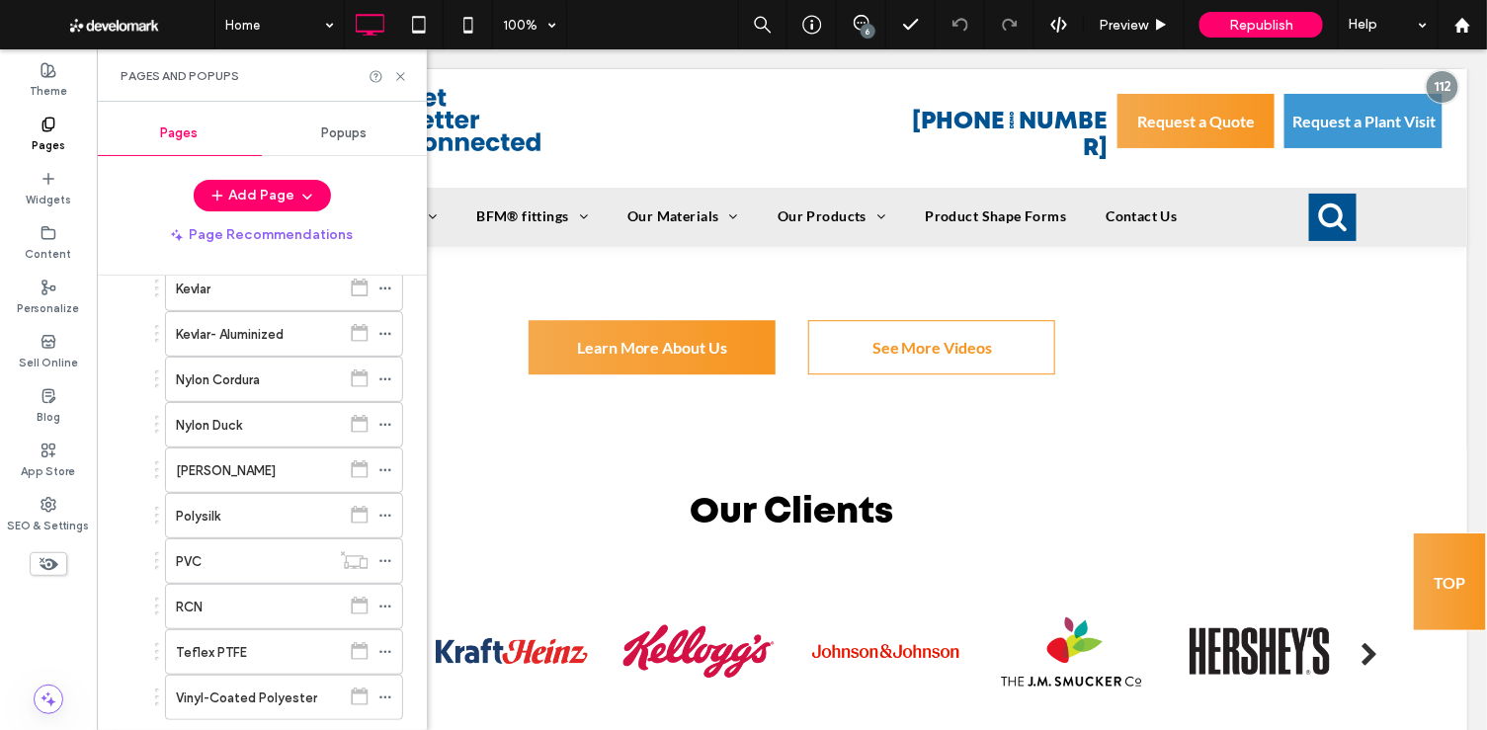
scroll to position [482, 0]
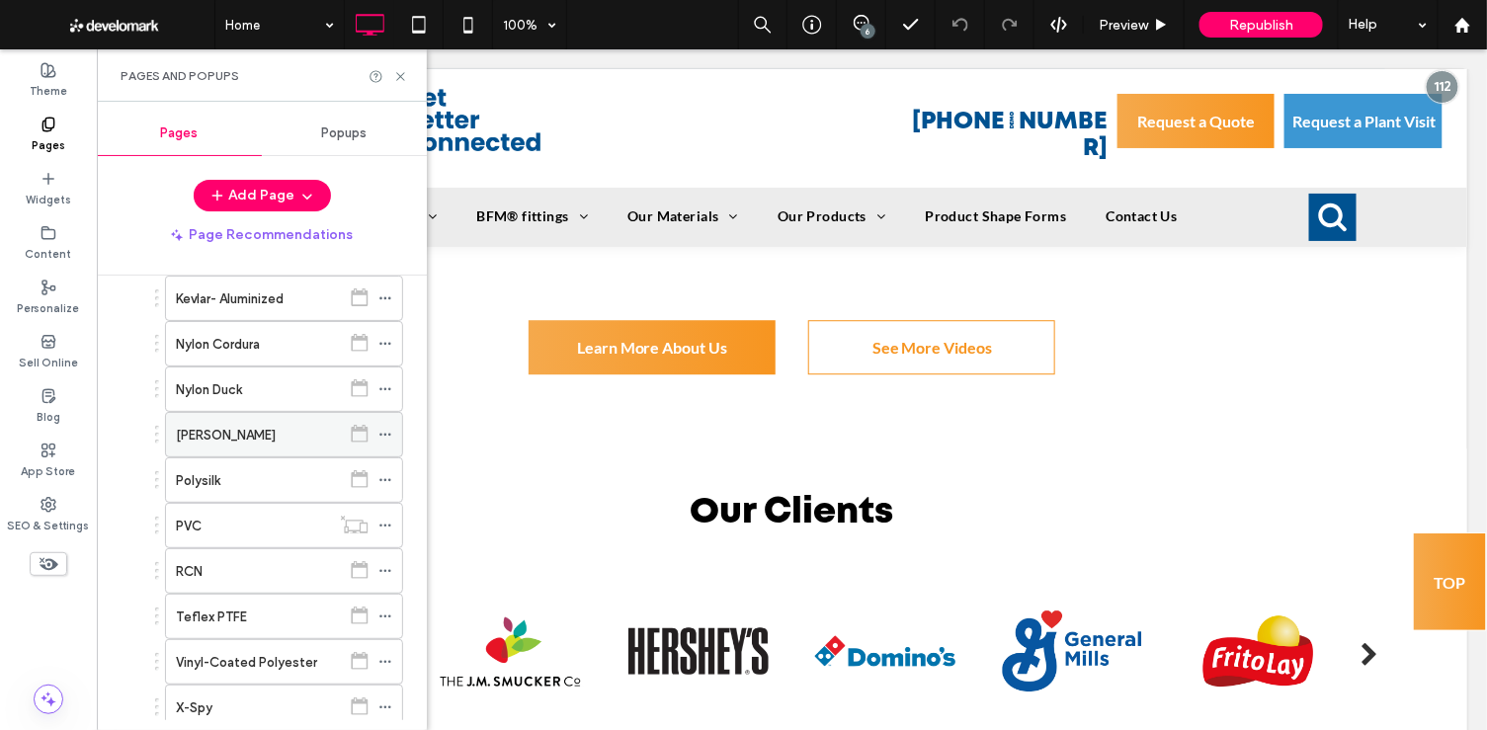
click at [236, 428] on label "Nylon Satin" at bounding box center [226, 435] width 100 height 35
click at [399, 69] on icon at bounding box center [400, 76] width 15 height 15
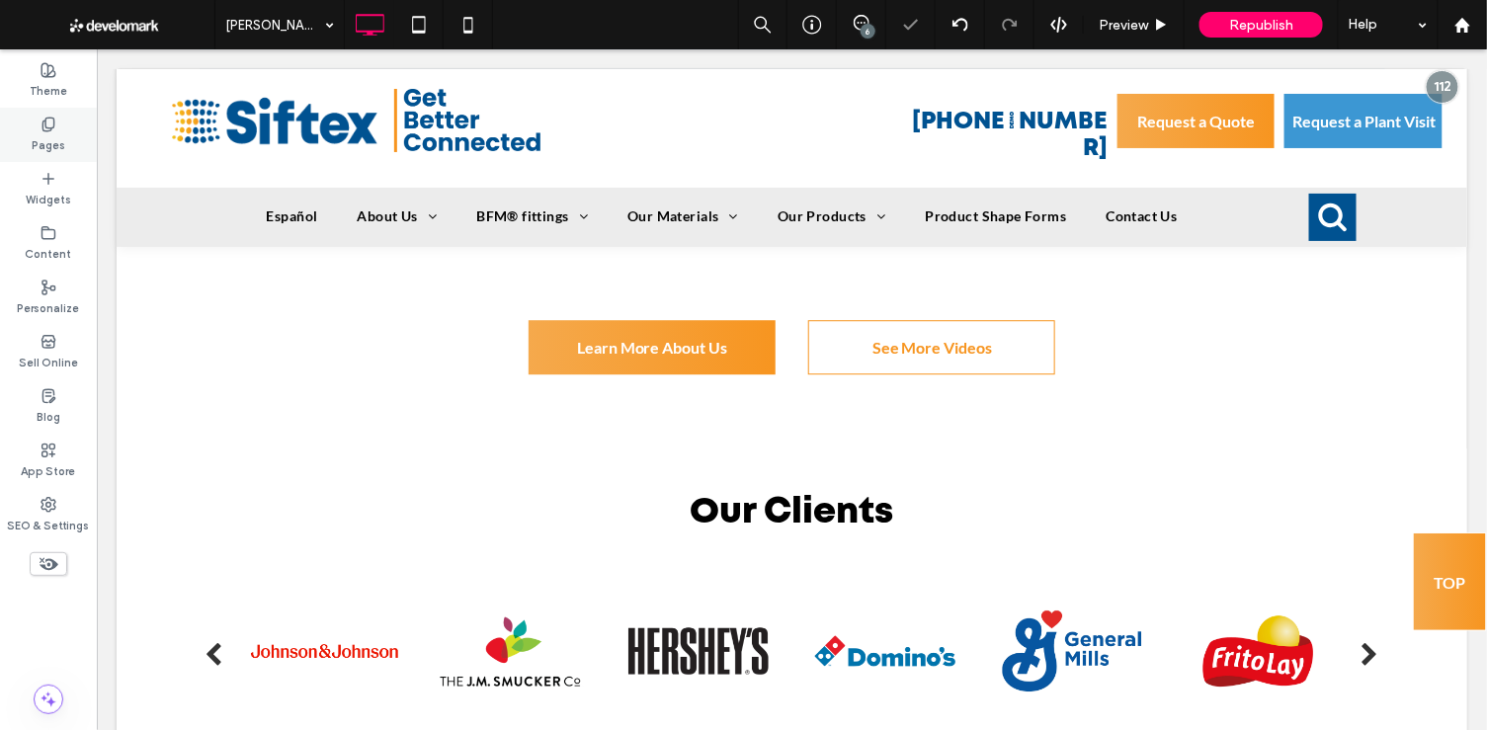
click at [44, 118] on use at bounding box center [47, 124] width 11 height 13
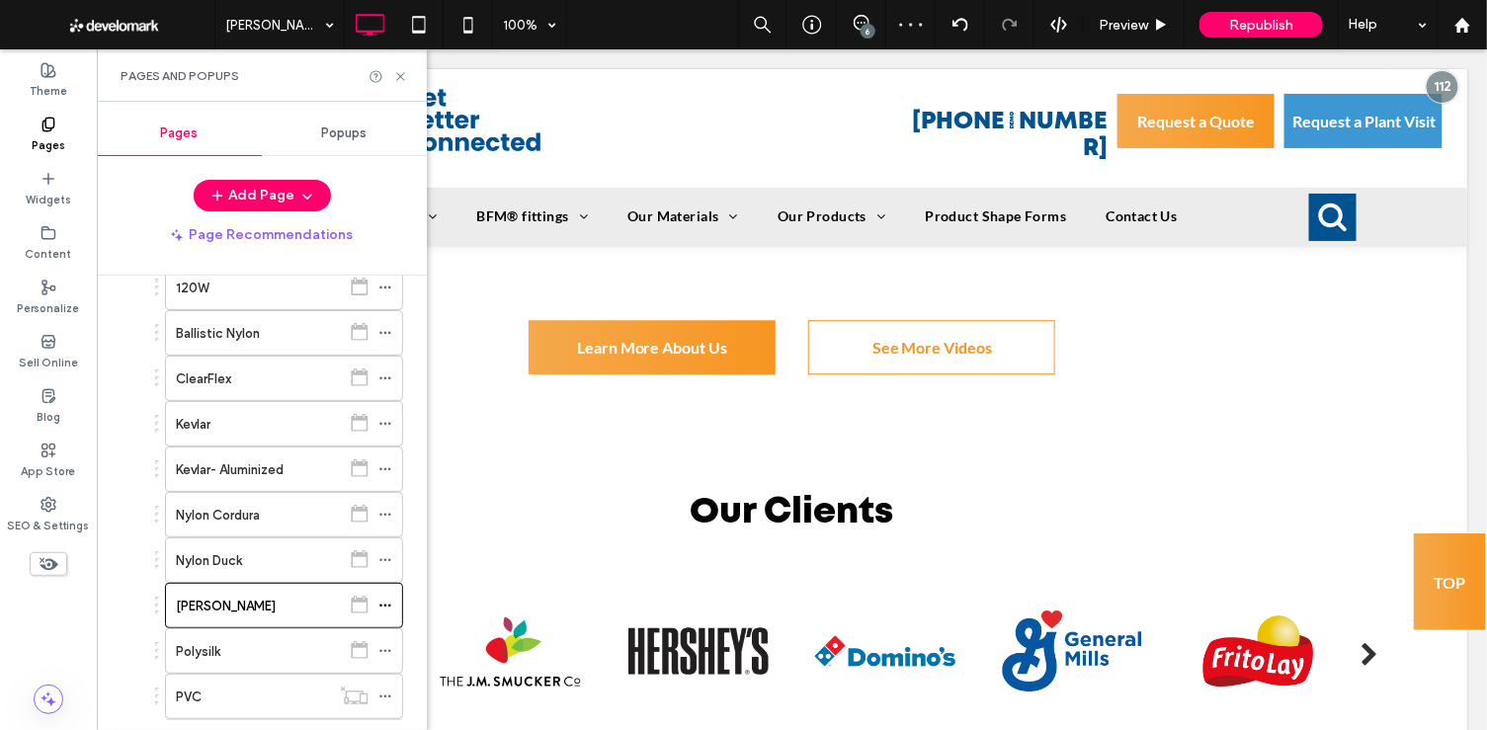
scroll to position [329, 0]
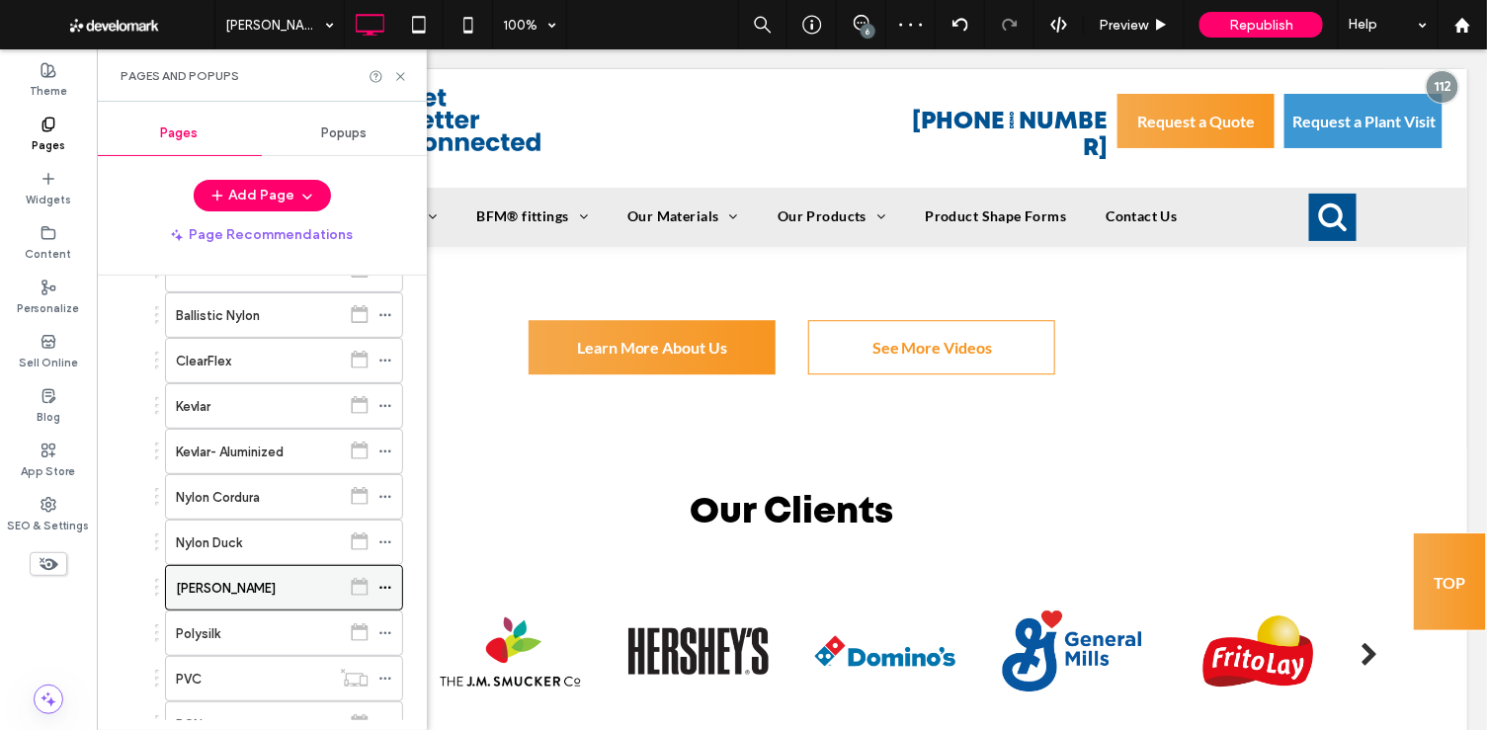
click at [385, 587] on use at bounding box center [384, 588] width 11 height 3
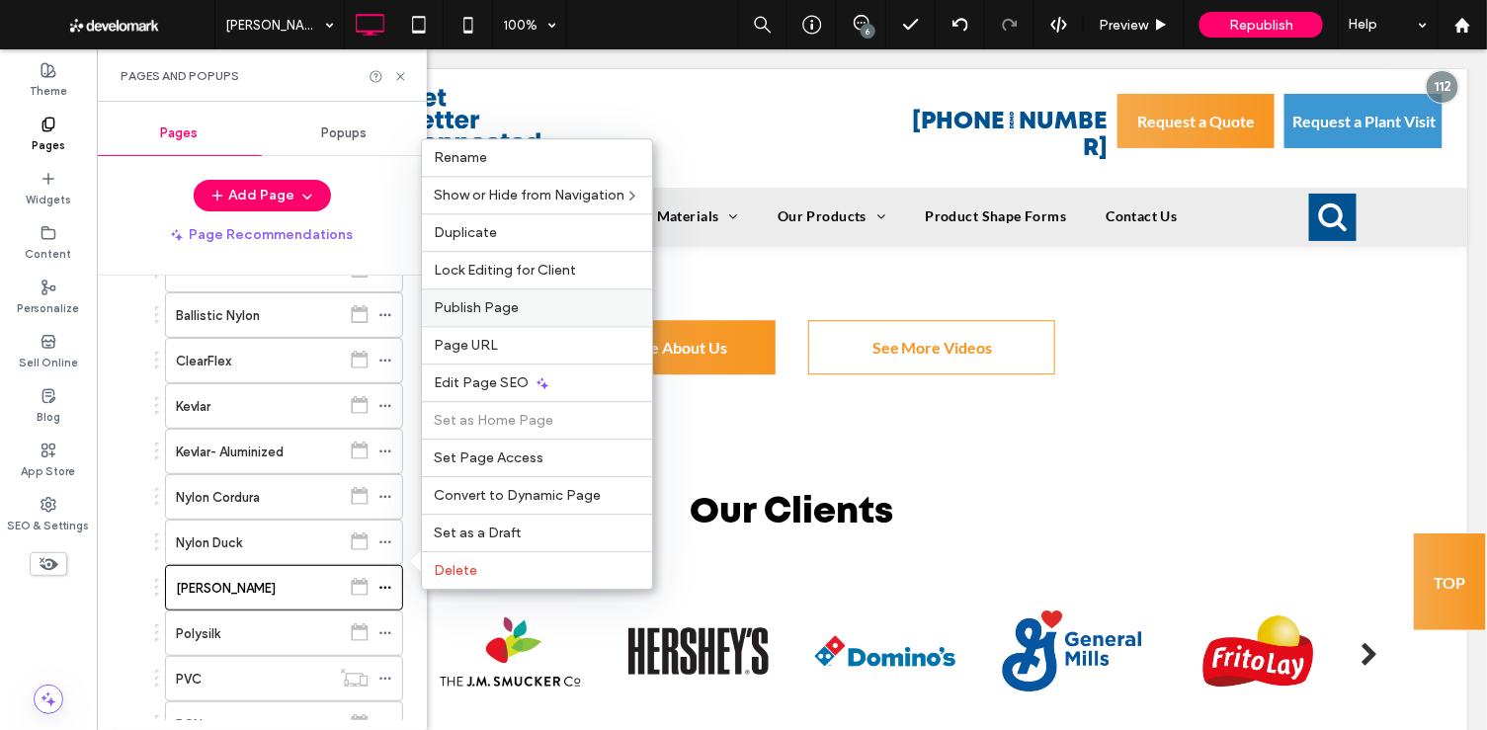
click at [507, 307] on span "Publish Page" at bounding box center [476, 307] width 85 height 17
